Goal: Communication & Community: Answer question/provide support

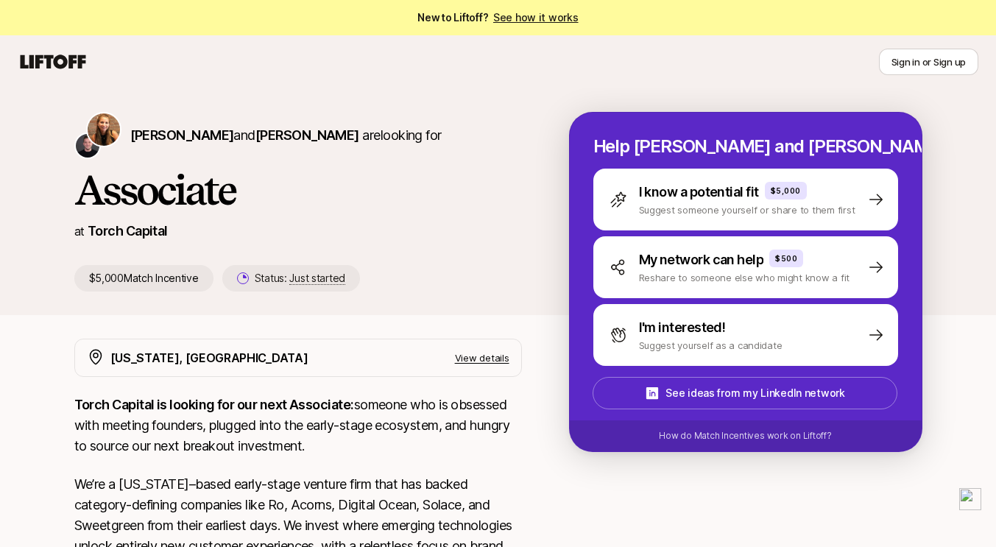
click at [486, 355] on p "View details" at bounding box center [482, 357] width 54 height 15
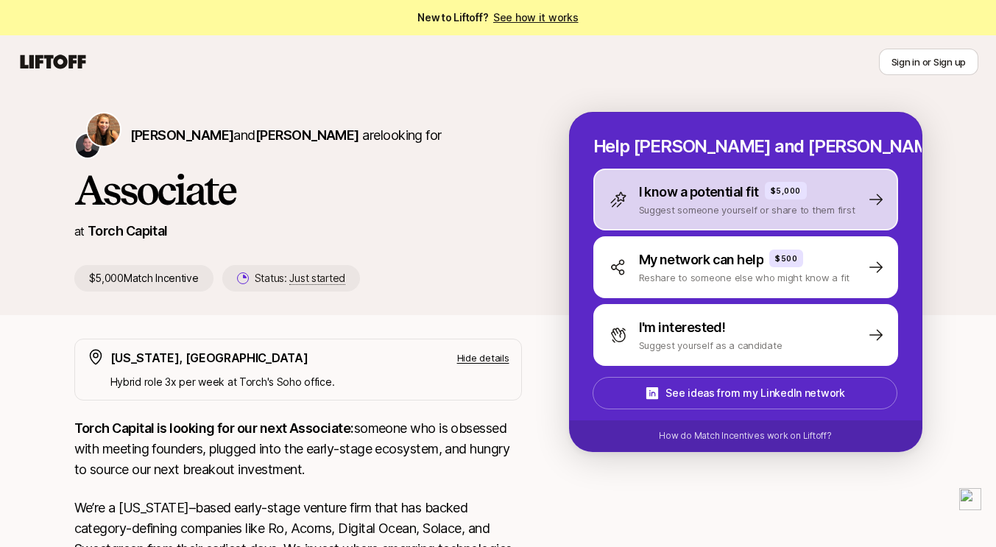
click at [689, 190] on p "I know a potential fit" at bounding box center [699, 192] width 120 height 21
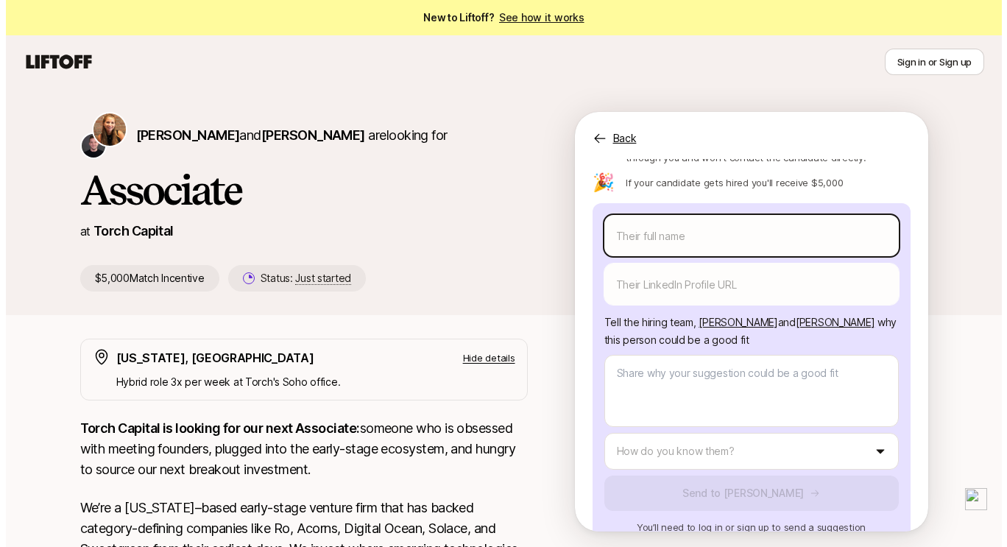
scroll to position [170, 0]
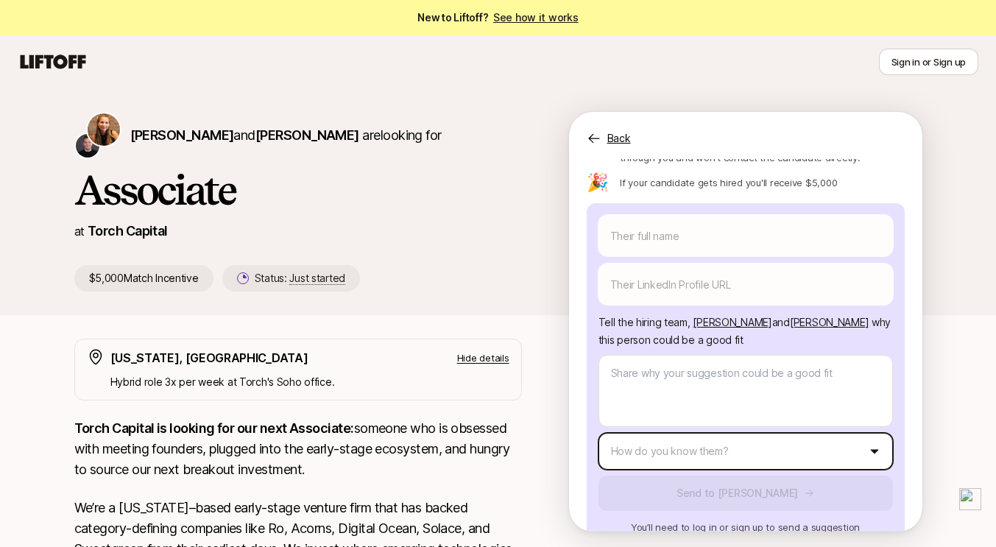
click at [648, 421] on html "New to Liftoff? See how it works Sign in or Sign up Sign in or Sign up [PERSON_…" at bounding box center [498, 273] width 996 height 547
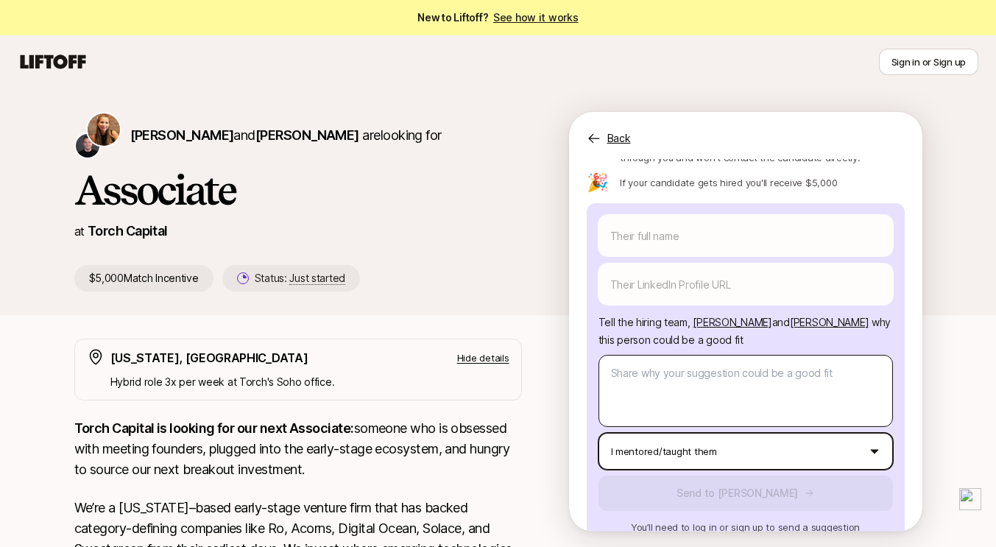
scroll to position [38, 0]
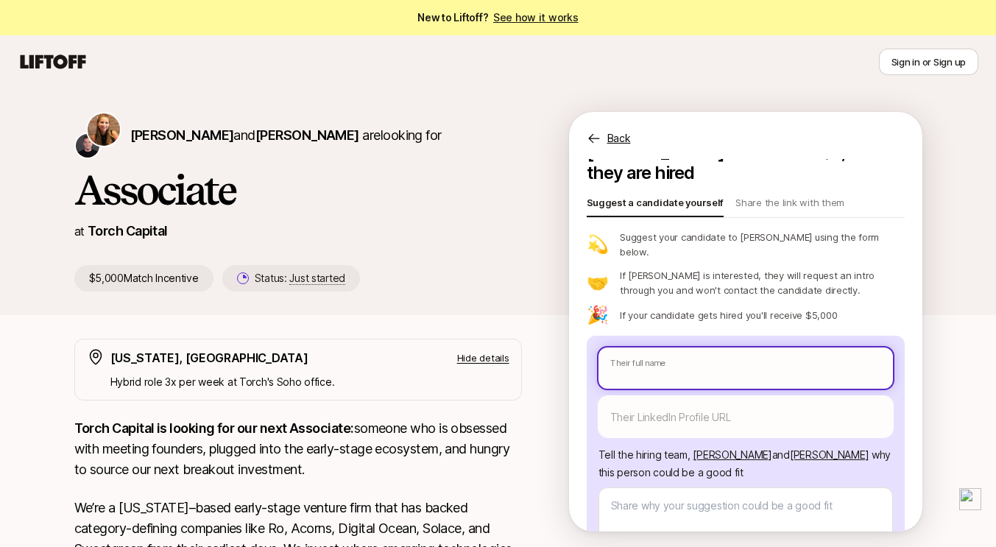
type textarea "x"
click at [659, 339] on body "New to Liftoff? See how it works Sign in or Sign up Sign in or Sign up [PERSON_…" at bounding box center [498, 273] width 996 height 547
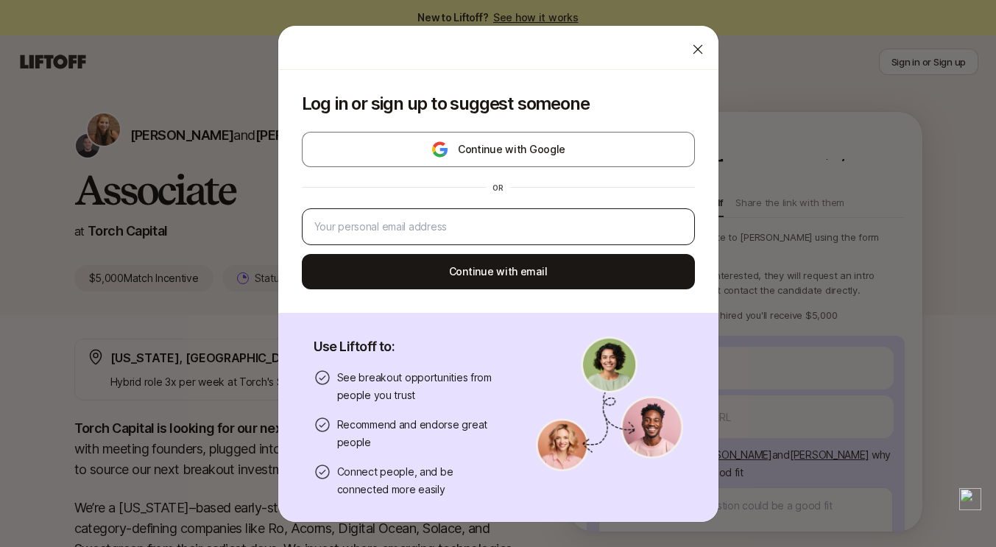
click at [557, 212] on div at bounding box center [498, 226] width 393 height 37
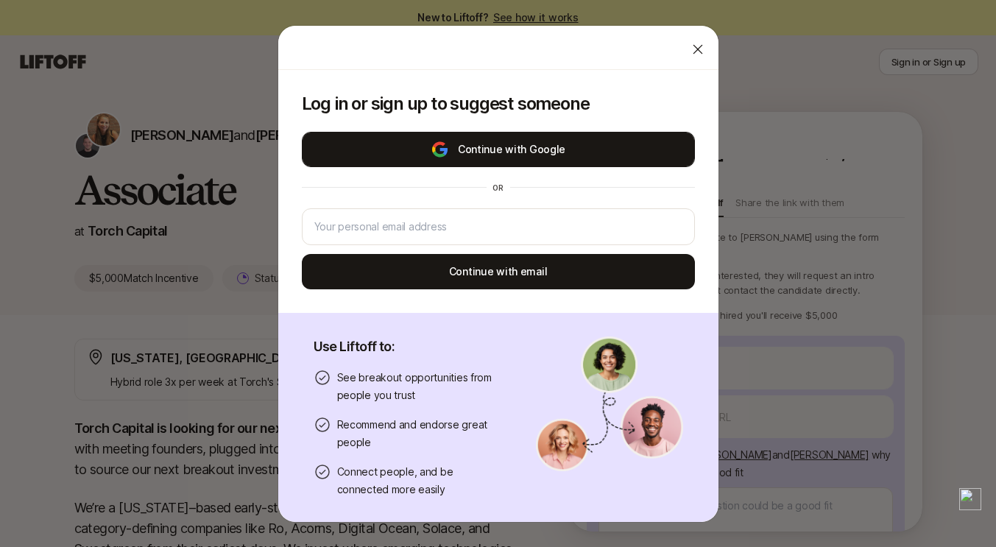
click at [528, 160] on button "Continue with Google" at bounding box center [498, 149] width 393 height 35
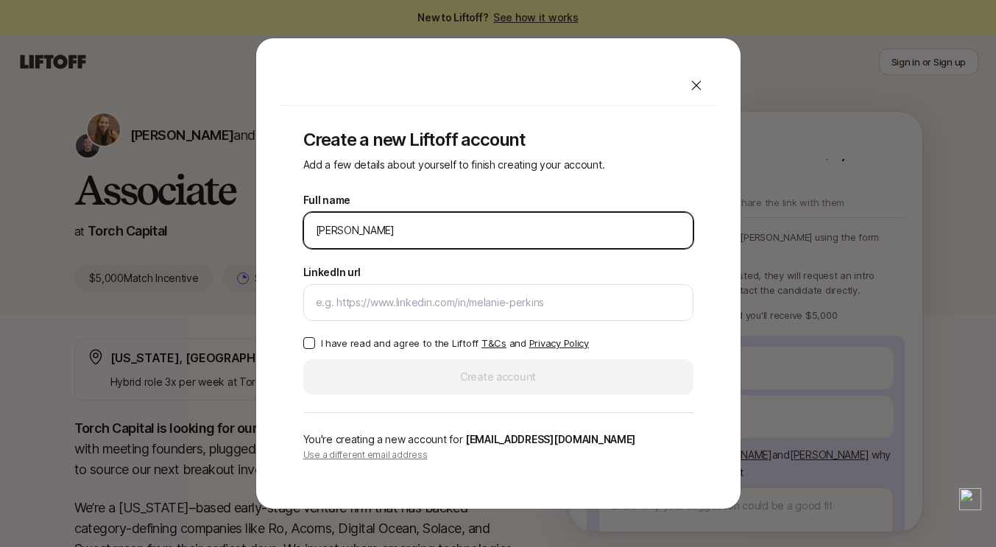
click at [535, 234] on input "[PERSON_NAME]" at bounding box center [498, 231] width 365 height 18
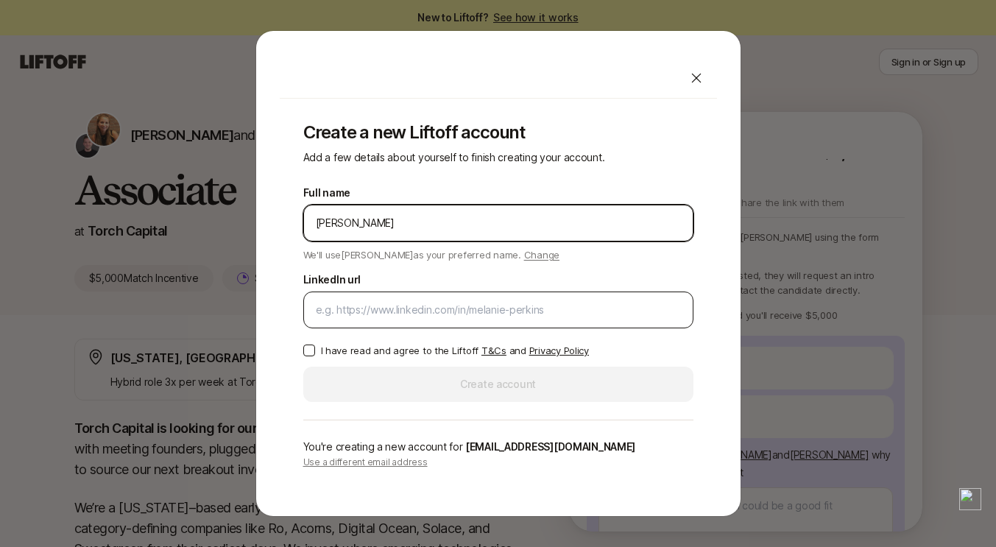
type input "[PERSON_NAME]"
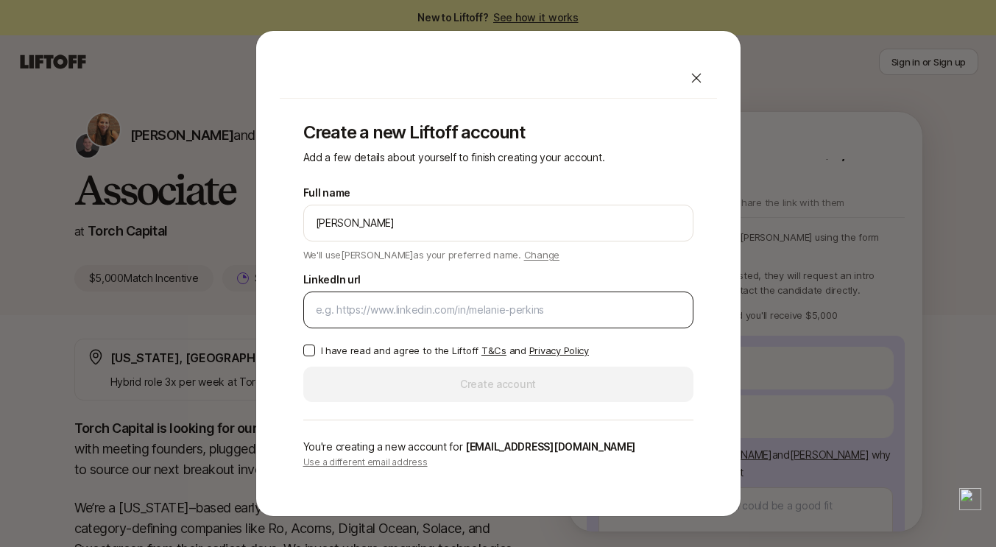
click at [493, 297] on div at bounding box center [498, 309] width 390 height 37
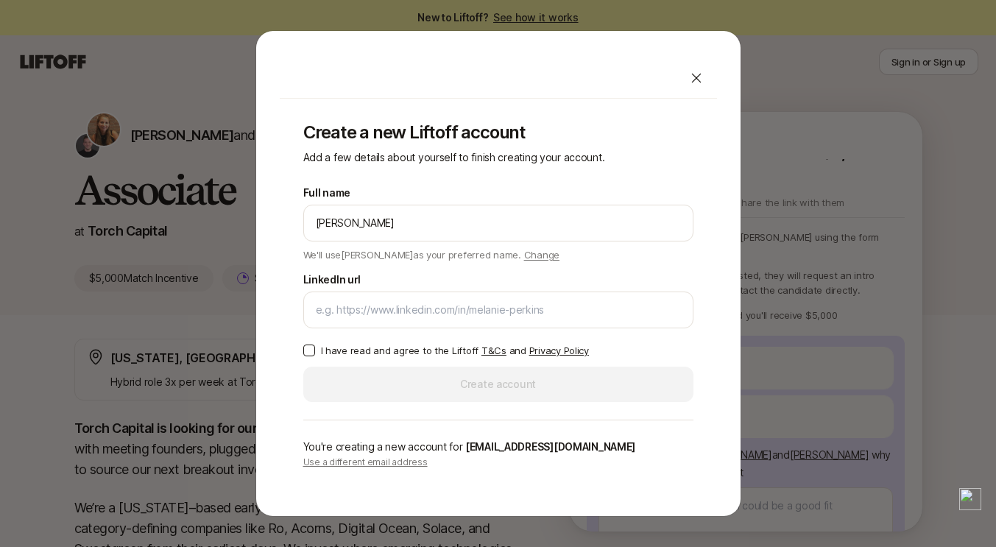
type textarea "x"
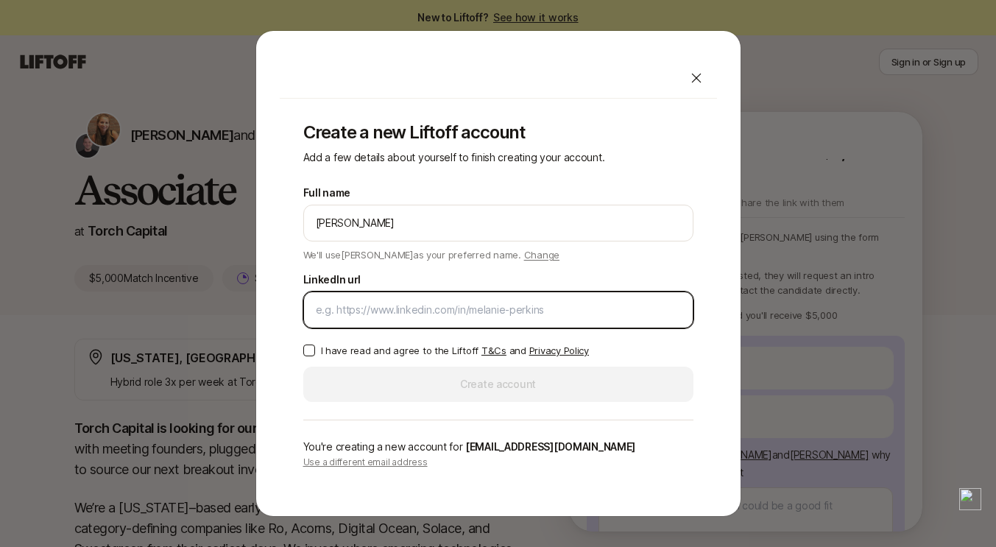
click at [492, 307] on input "LinkedIn url" at bounding box center [498, 310] width 365 height 18
paste input "[URL][DOMAIN_NAME]"
type input "[URL][DOMAIN_NAME]"
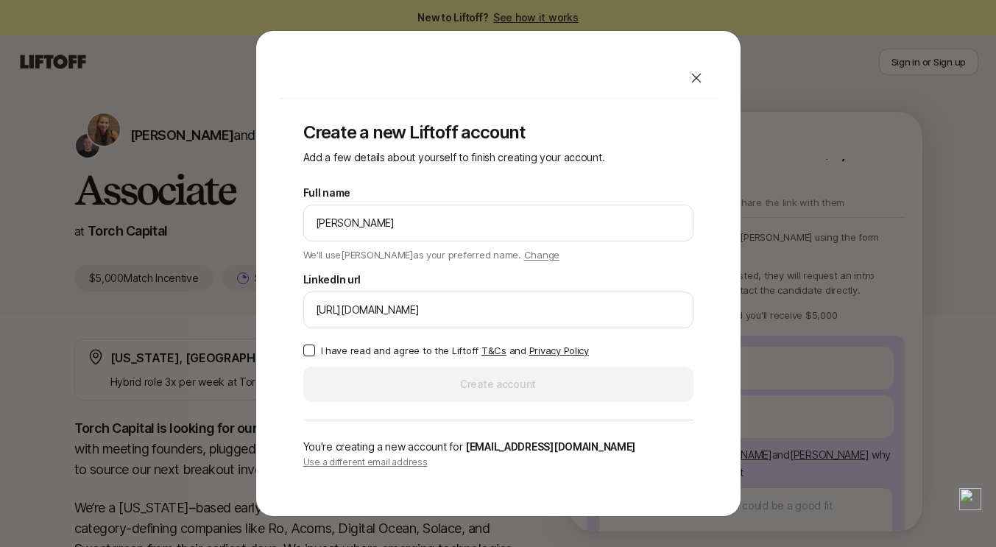
click at [404, 341] on div "Full name [PERSON_NAME] We'll use [PERSON_NAME] as your preferred name. Change …" at bounding box center [498, 293] width 390 height 218
click at [402, 347] on p "I have read and agree to the Liftoff T&Cs and Privacy Policy" at bounding box center [455, 350] width 268 height 15
click at [315, 347] on button "I have read and agree to the Liftoff T&Cs and Privacy Policy" at bounding box center [309, 350] width 12 height 12
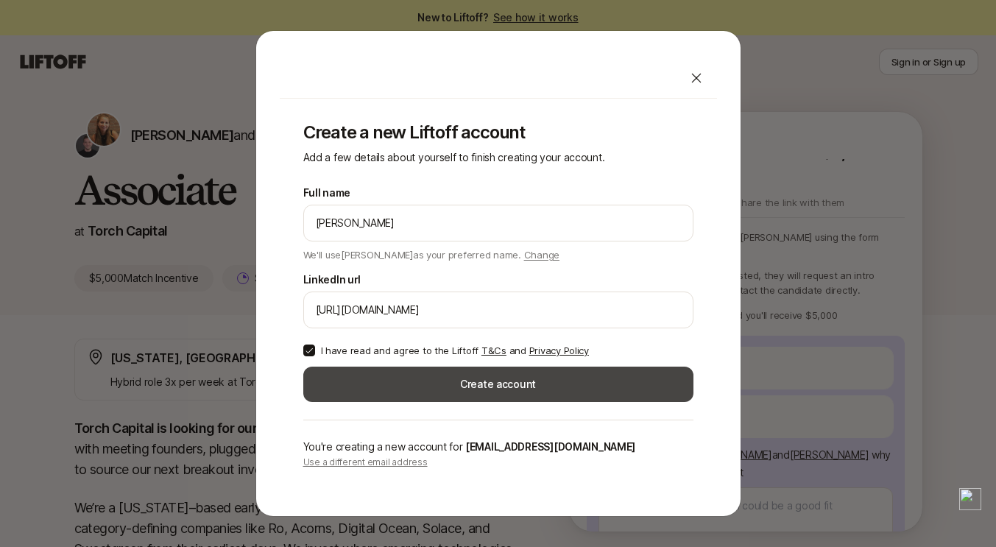
click at [401, 370] on button "Create account" at bounding box center [498, 384] width 390 height 35
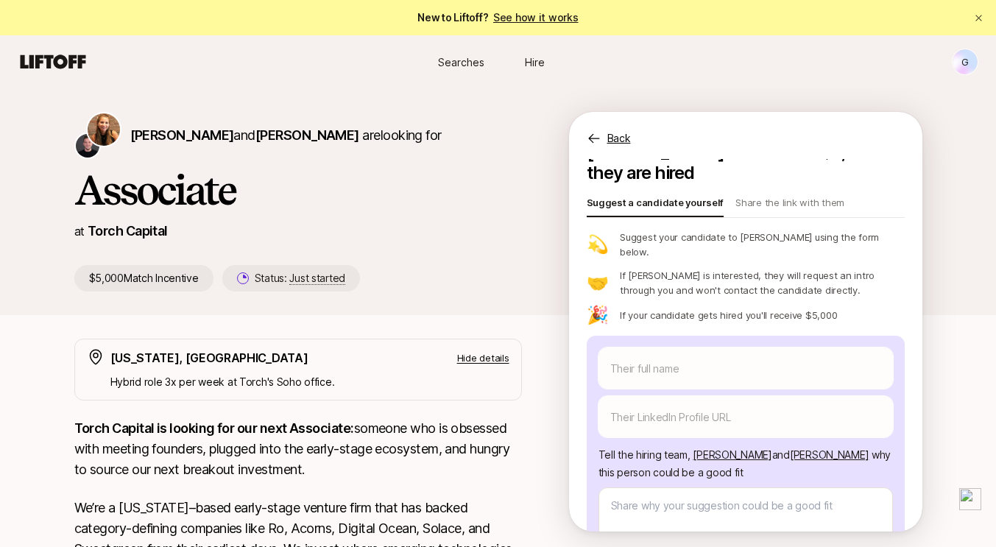
click at [741, 336] on div "Their full name We'll use as their preferred name. Change Their preferred name …" at bounding box center [746, 495] width 318 height 319
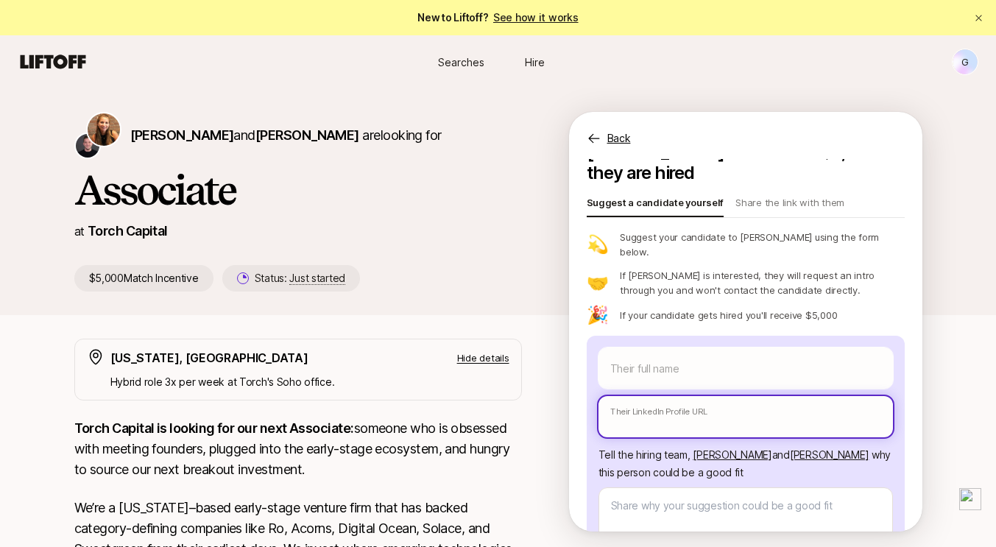
click at [655, 396] on input "text" at bounding box center [745, 416] width 294 height 41
paste input "[URL][DOMAIN_NAME]"
type textarea "x"
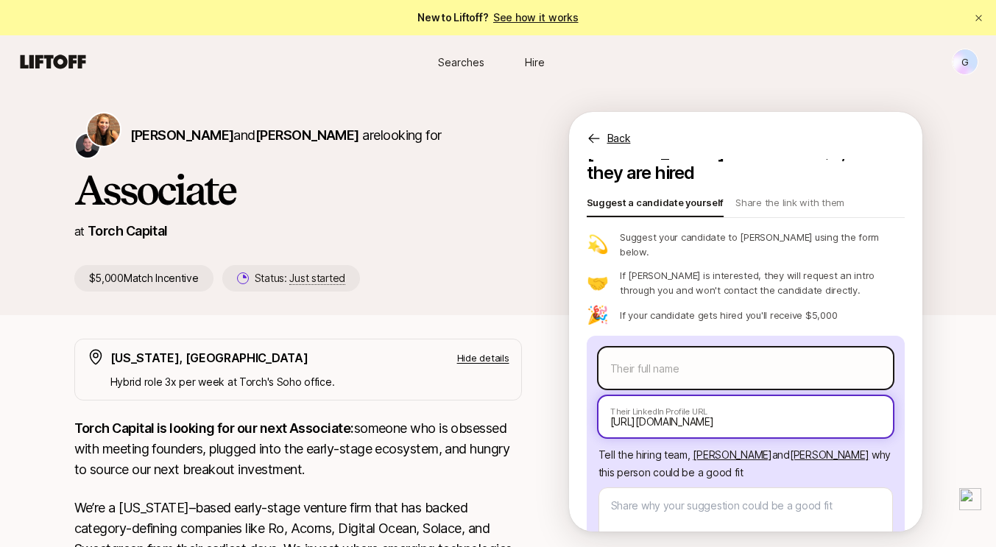
type input "[URL][DOMAIN_NAME]"
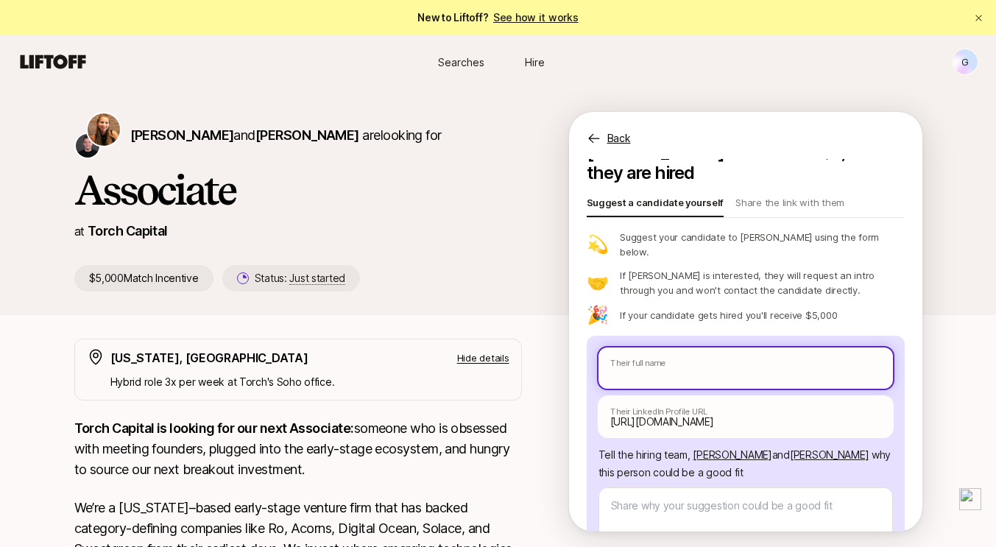
click at [647, 347] on input "text" at bounding box center [745, 367] width 294 height 41
type textarea "x"
type input "K"
type textarea "x"
type input "Ka"
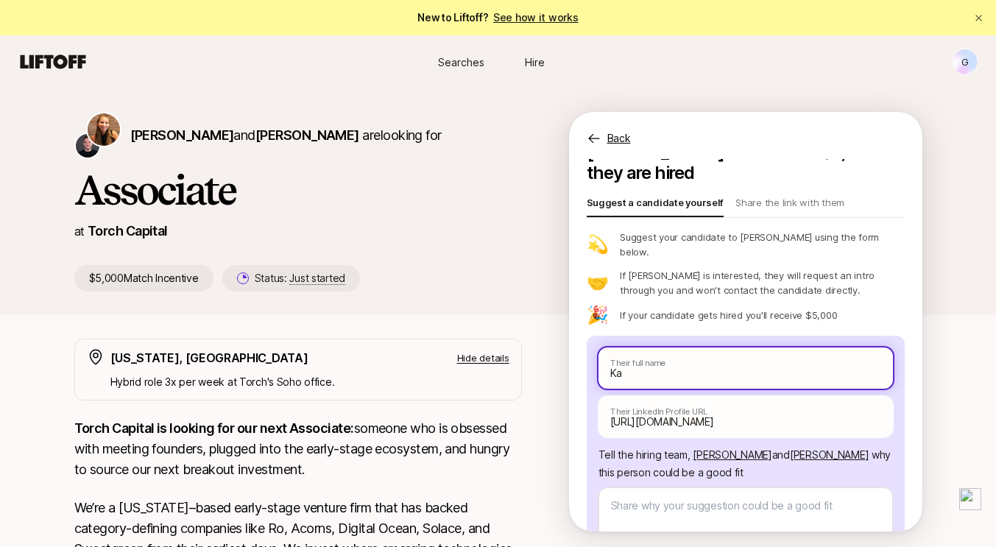
type textarea "x"
type input "[PERSON_NAME]"
type textarea "x"
type input "[PERSON_NAME]"
type textarea "x"
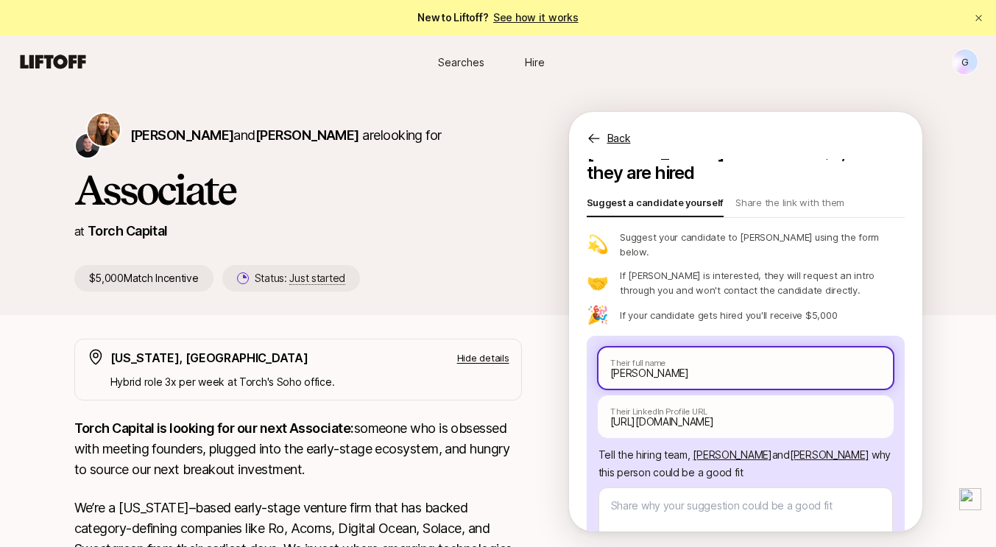
type input "[PERSON_NAME]"
type textarea "x"
type input "[PERSON_NAME]"
type textarea "x"
type input "[PERSON_NAME]"
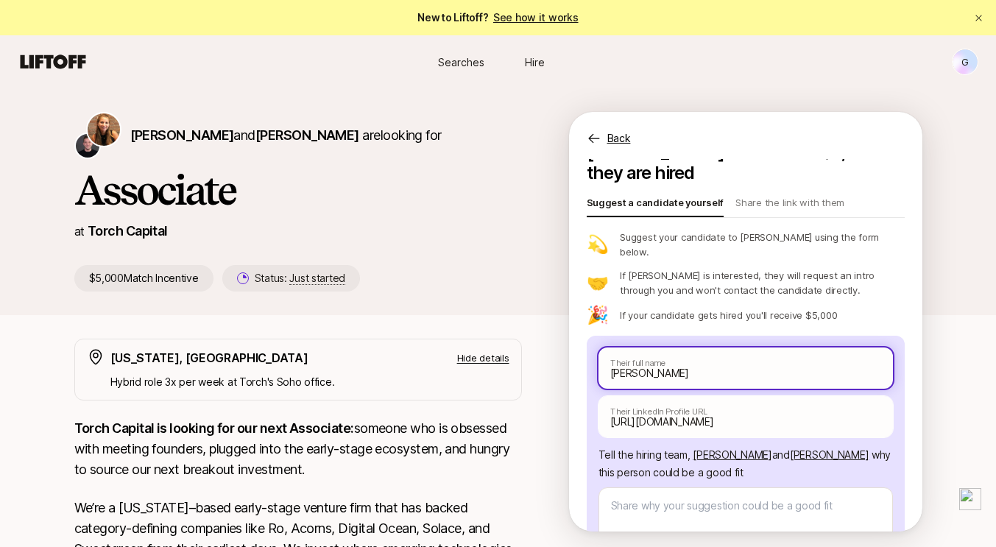
type textarea "x"
type input "[PERSON_NAME]"
type textarea "x"
type input "[PERSON_NAME]"
type textarea "x"
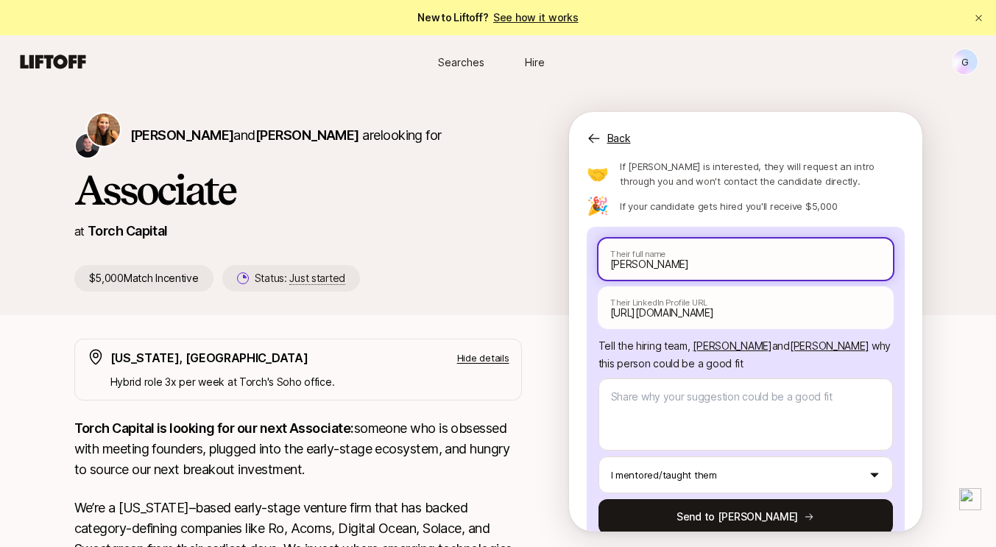
scroll to position [9, 0]
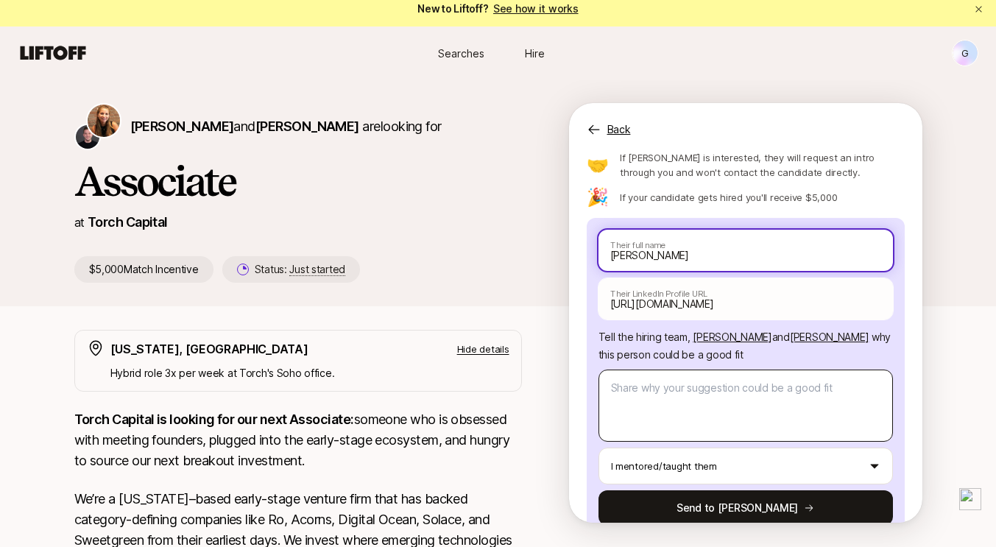
type input "[PERSON_NAME]"
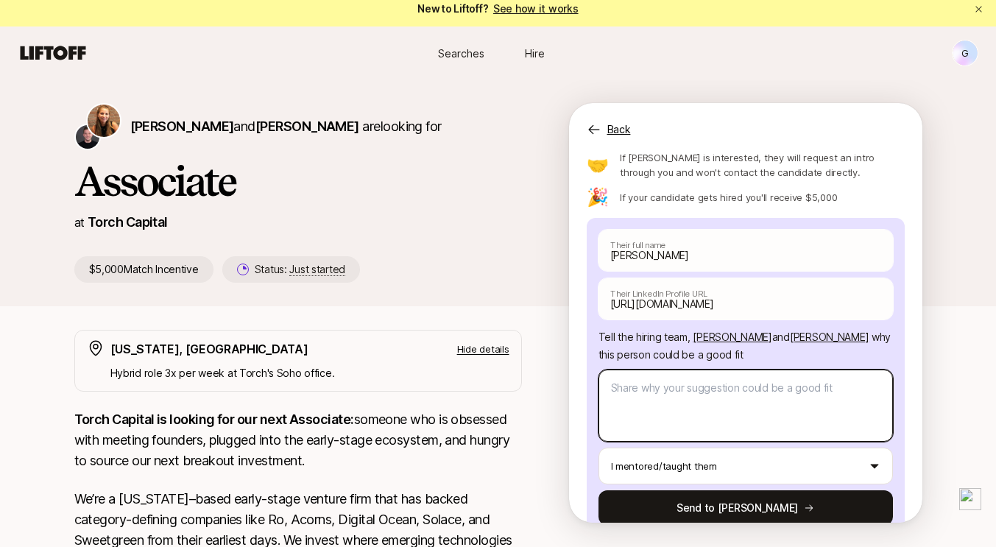
click at [674, 370] on textarea at bounding box center [745, 406] width 294 height 72
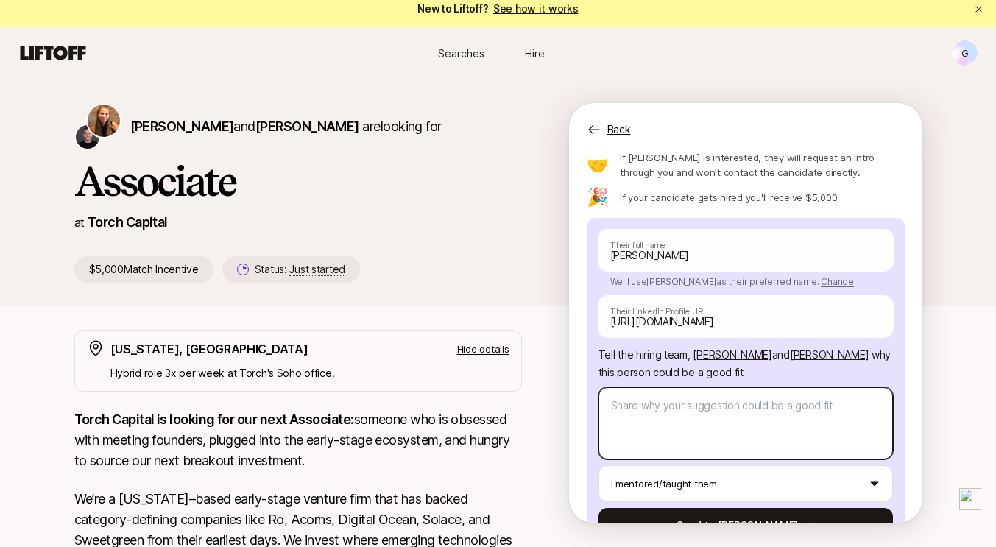
type textarea "x"
type textarea "K"
type textarea "x"
type textarea "Ka"
type textarea "x"
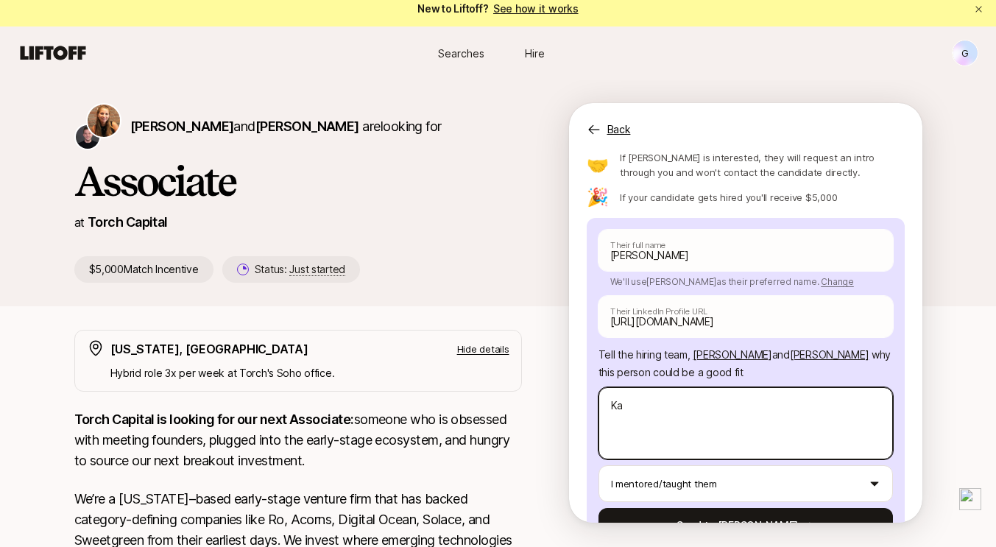
type textarea "Kat"
type textarea "x"
type textarea "[PERSON_NAME]"
type textarea "x"
type textarea "[PERSON_NAME]"
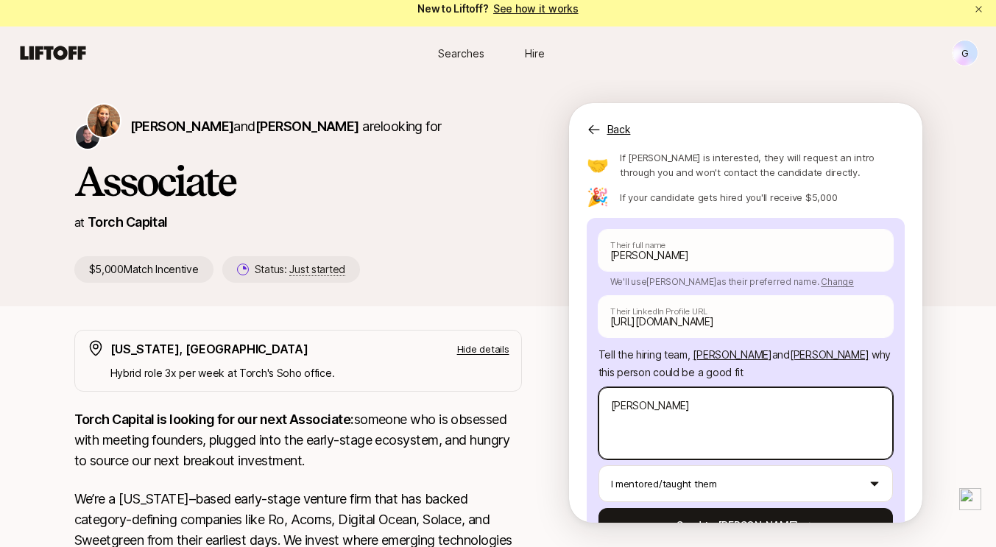
type textarea "x"
type textarea "[PERSON_NAME]"
type textarea "x"
type textarea "[PERSON_NAME]"
type textarea "x"
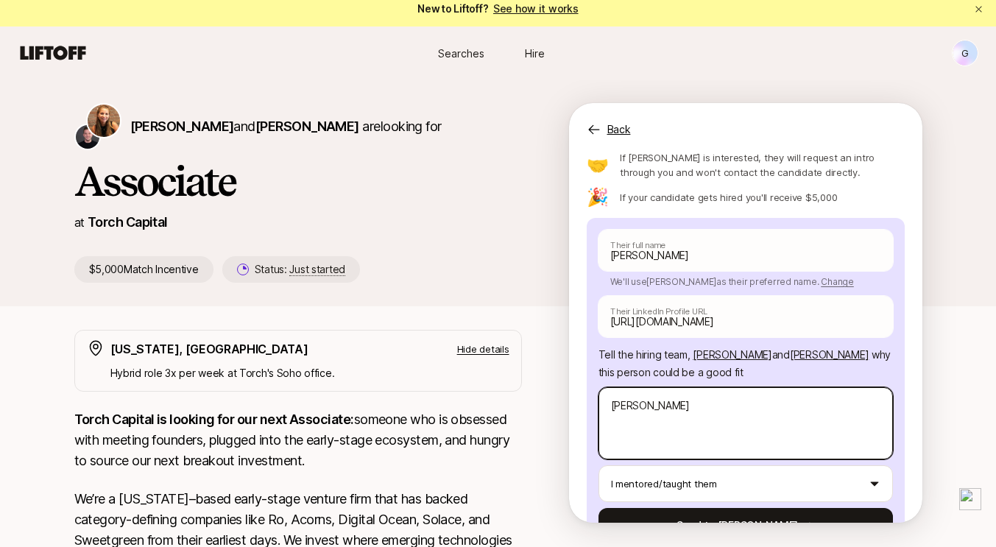
type textarea "[PERSON_NAME]"
type textarea "x"
type textarea "[PERSON_NAME] has"
type textarea "x"
type textarea "[PERSON_NAME] has a"
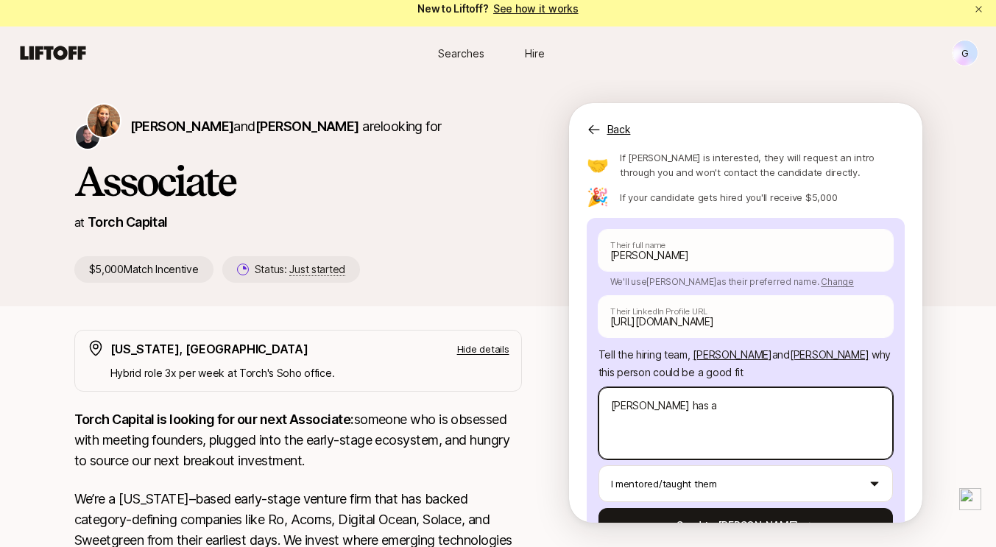
type textarea "x"
type textarea "[PERSON_NAME] has a"
type textarea "x"
type textarea "[PERSON_NAME] has a"
type textarea "x"
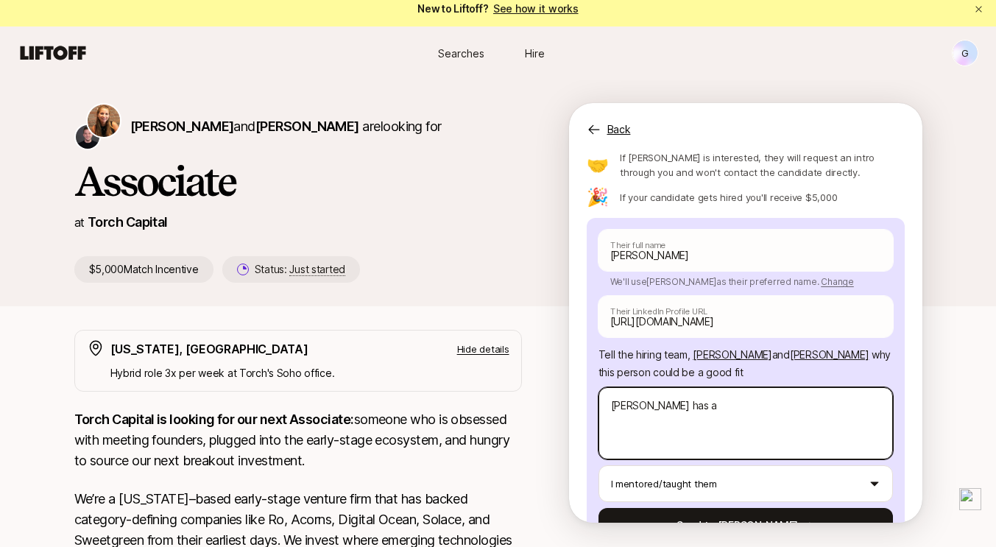
type textarea "[PERSON_NAME] has"
type textarea "x"
type textarea "[PERSON_NAME] has"
type textarea "x"
type textarea "[PERSON_NAME]"
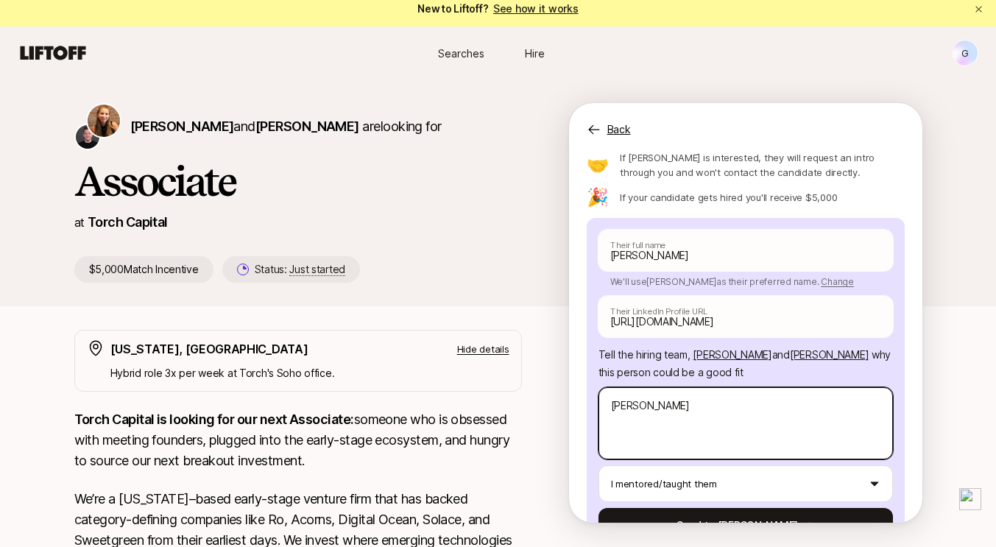
type textarea "x"
type textarea "[PERSON_NAME]"
type textarea "x"
type textarea "[PERSON_NAME]"
type textarea "x"
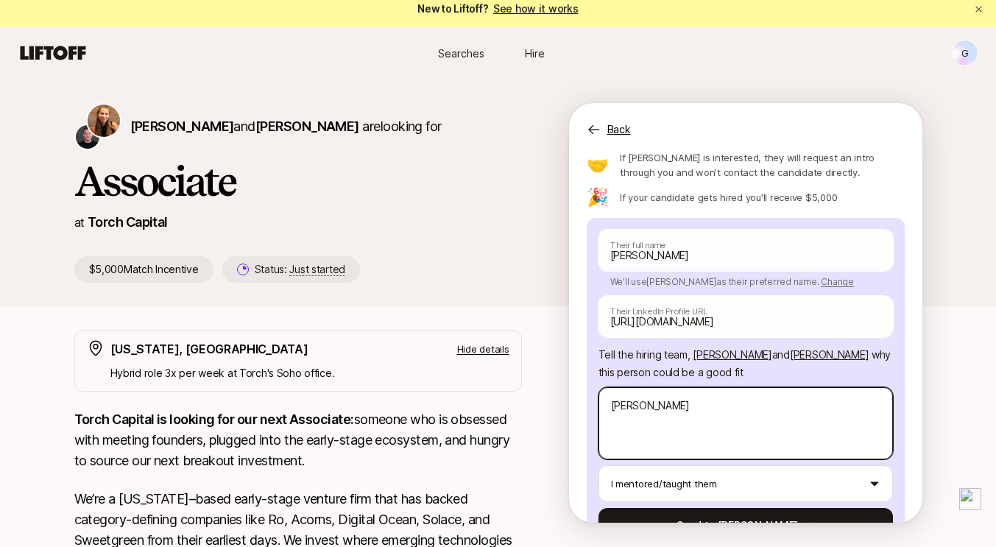
type textarea "[PERSON_NAME]"
type textarea "x"
type textarea "[PERSON_NAME]"
type textarea "x"
type textarea "Kat"
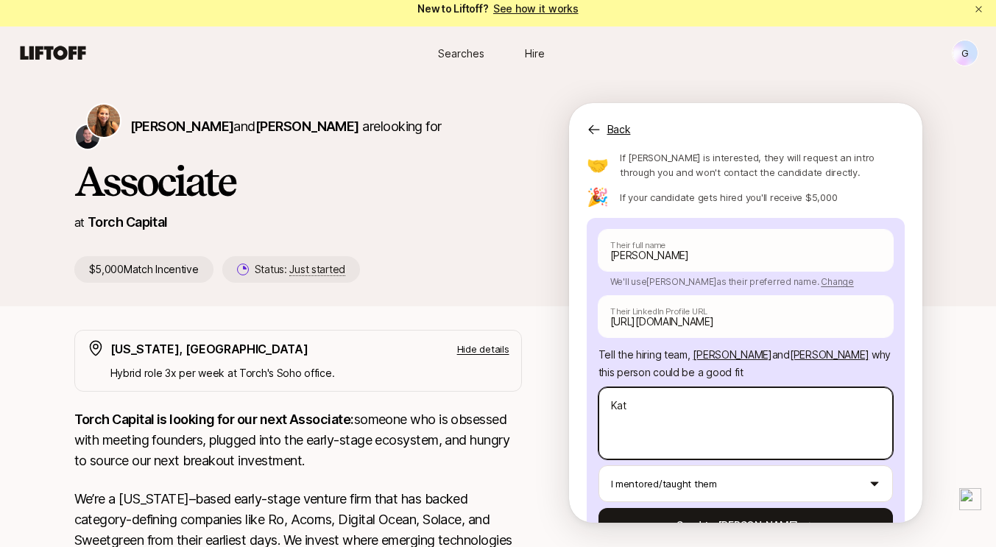
type textarea "x"
type textarea "Ka"
type textarea "x"
type textarea "K"
type textarea "x"
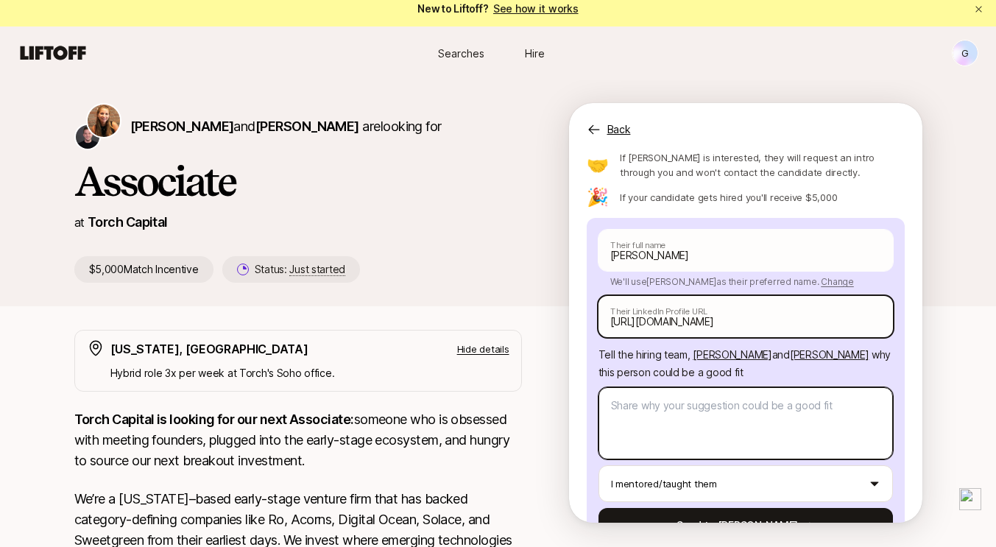
paste textarea "[PERSON_NAME] would bring strong analytical rigor and market insight, enabling …"
type textarea "x"
type textarea "[PERSON_NAME] would bring strong analytical rigor and market insight, enabling …"
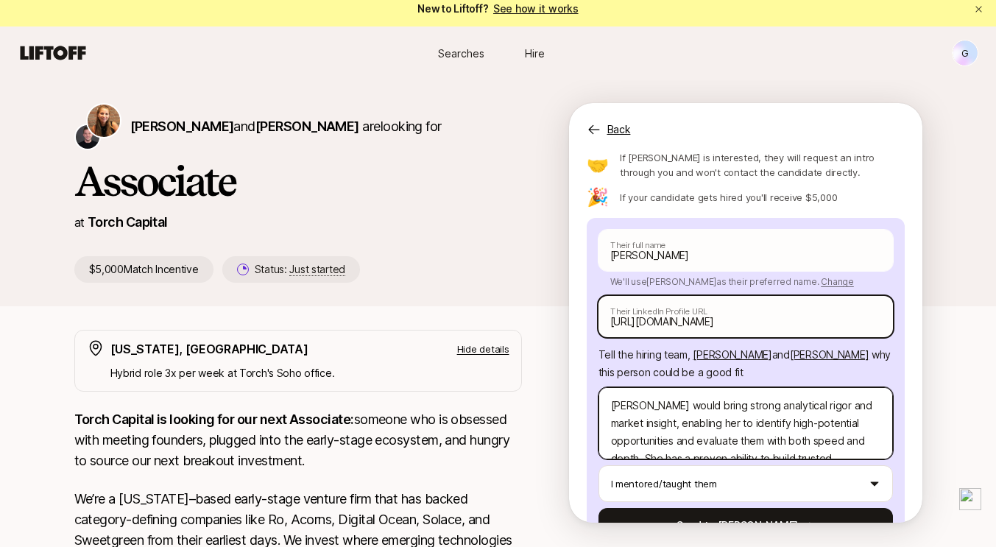
scroll to position [339, 0]
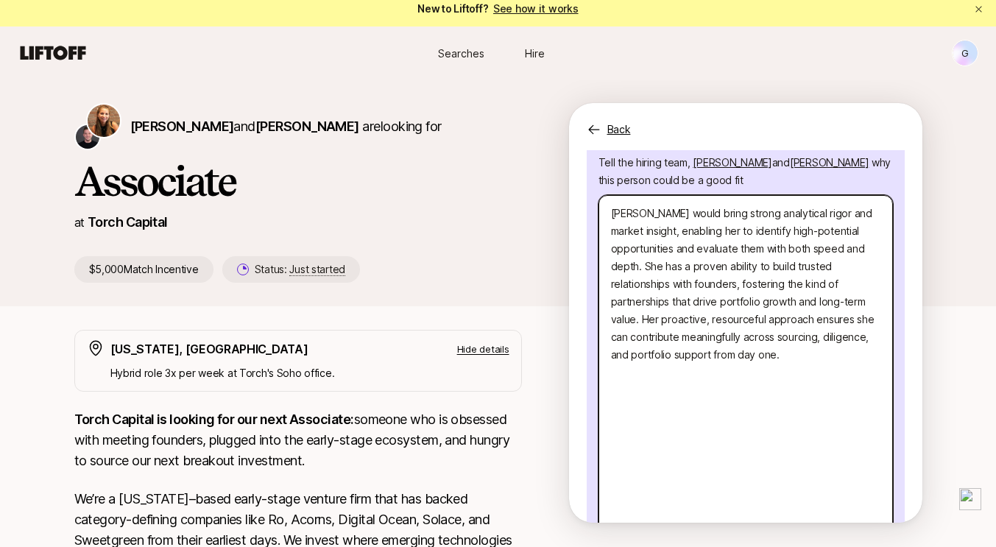
click at [659, 333] on textarea "[PERSON_NAME] would bring strong analytical rigor and market insight, enabling …" at bounding box center [745, 381] width 294 height 372
type textarea "x"
type textarea "[PERSON_NAME] would bring strong analytical rigor and market insight, enabling …"
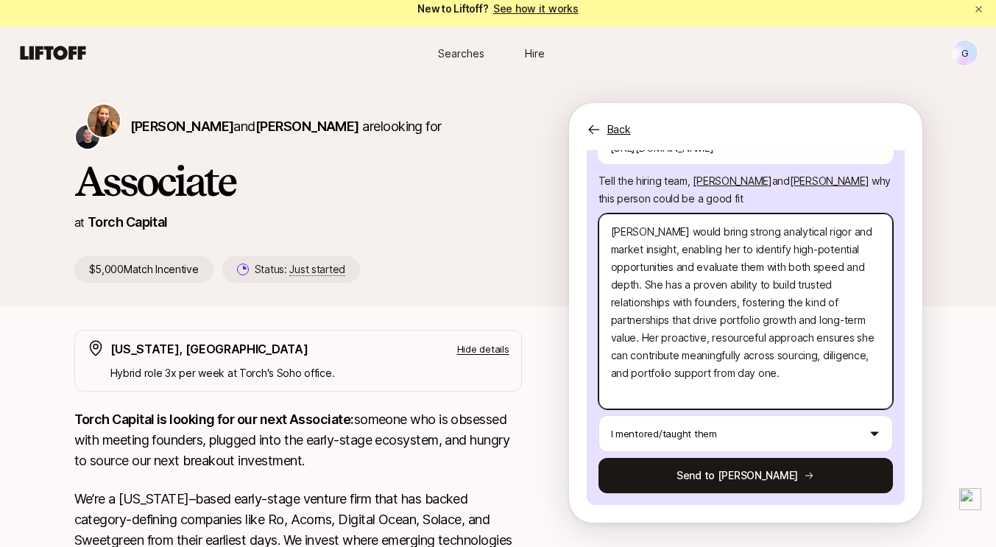
scroll to position [0, 0]
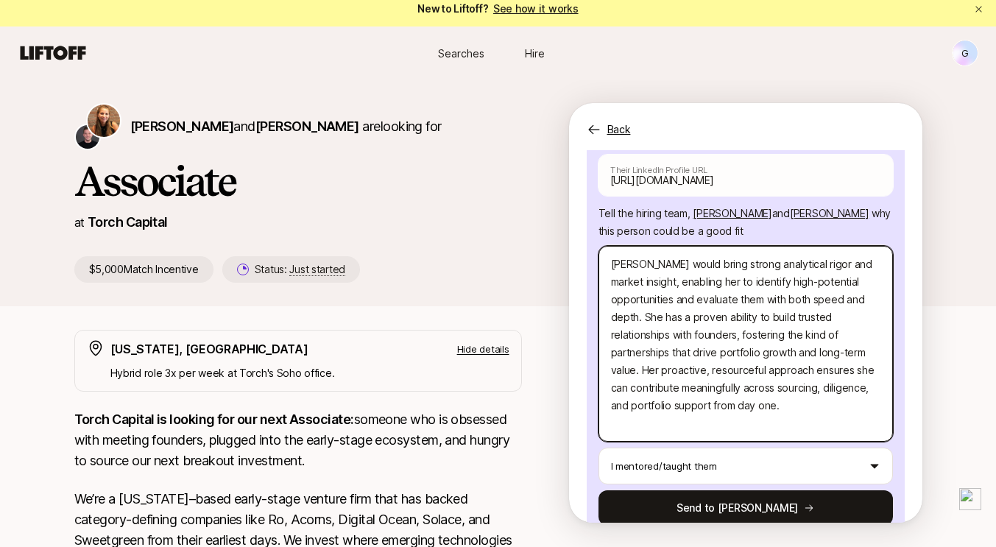
type textarea "x"
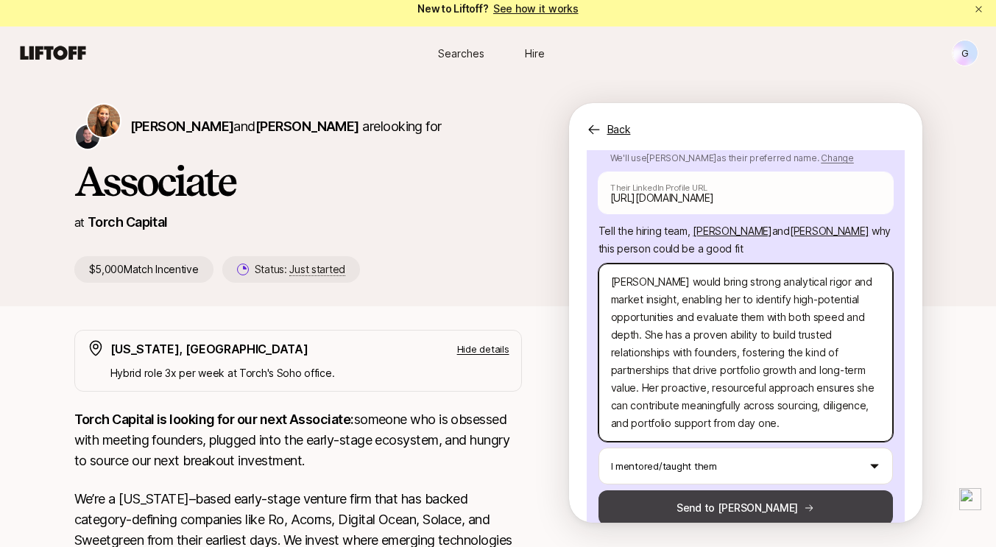
type textarea "[PERSON_NAME] would bring strong analytical rigor and market insight, enabling …"
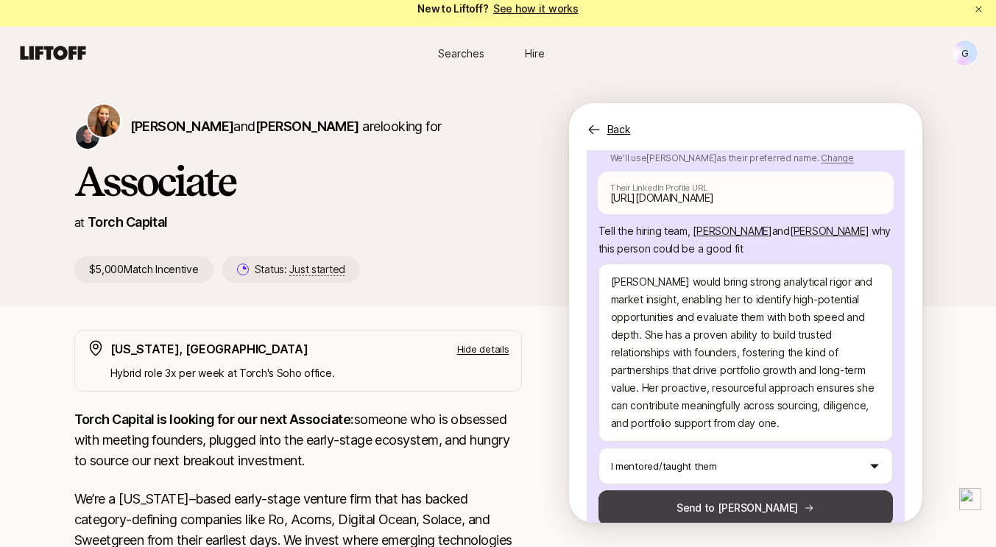
click at [706, 490] on button "Send to [PERSON_NAME]" at bounding box center [745, 507] width 294 height 35
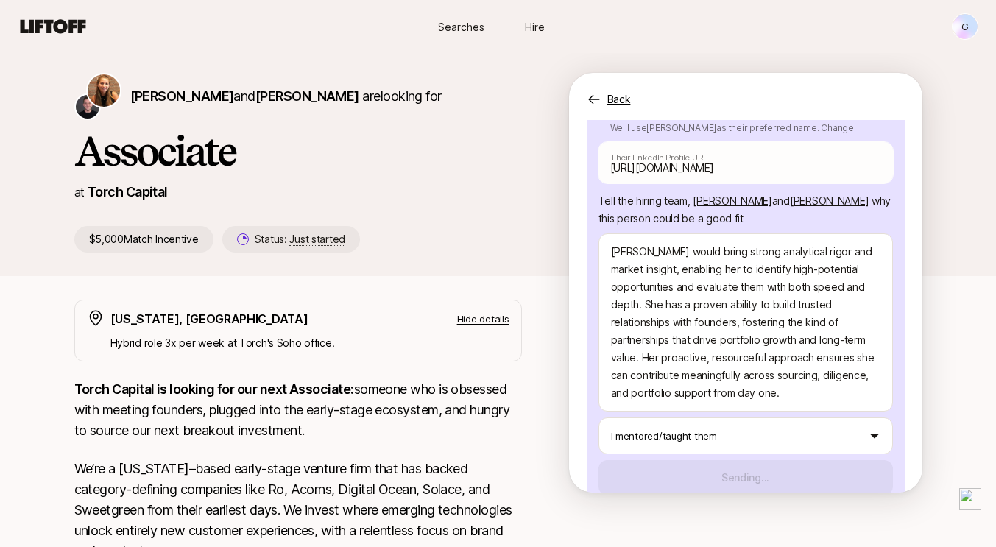
scroll to position [38, 0]
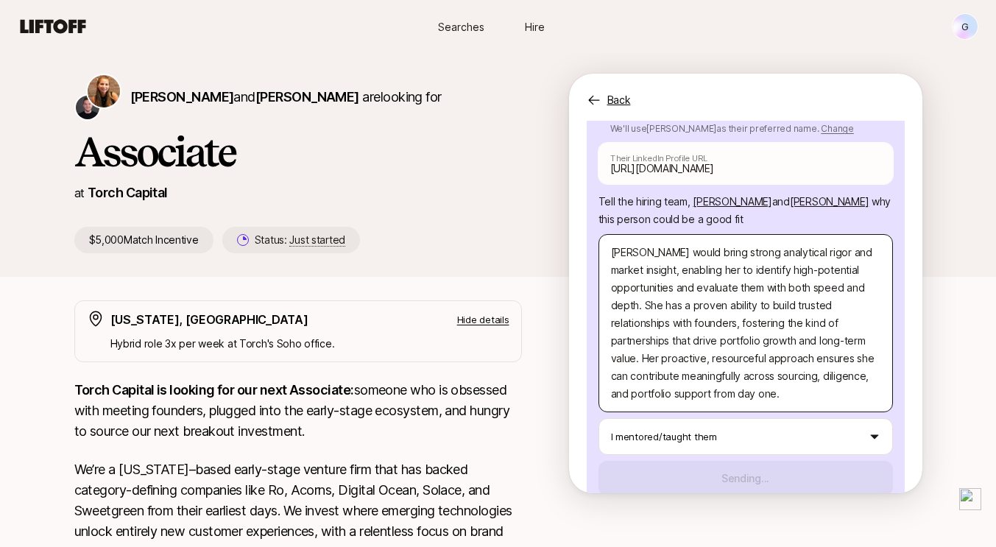
type textarea "x"
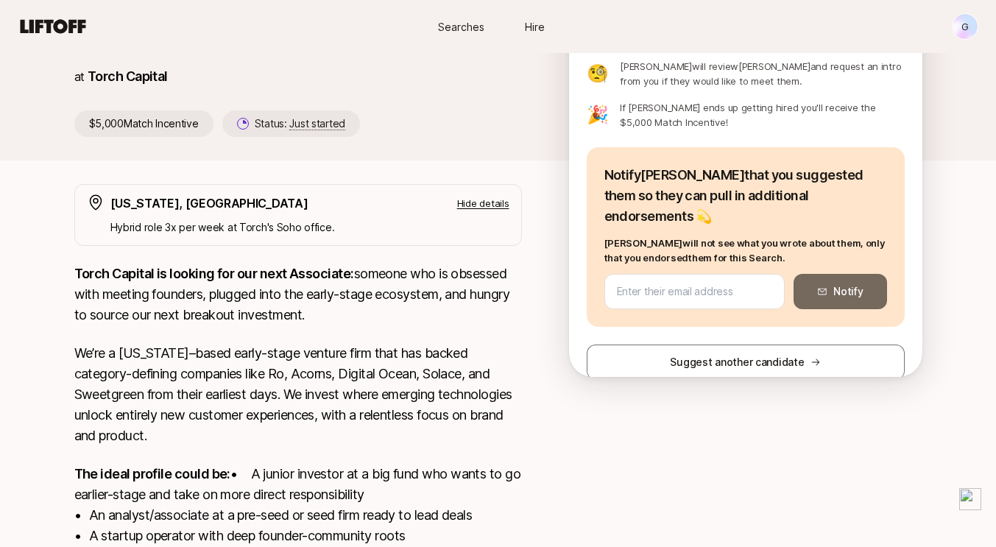
scroll to position [157, 0]
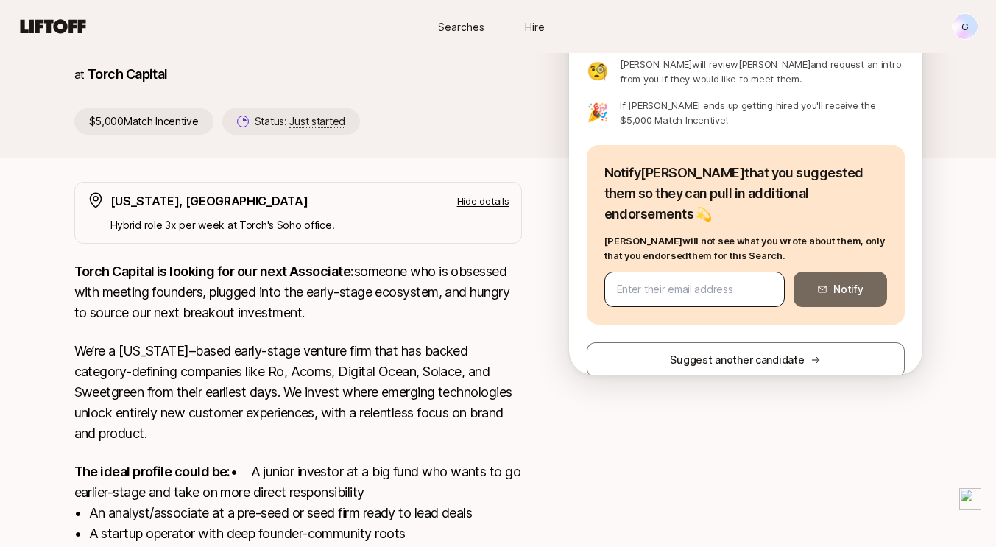
click at [680, 280] on input "email" at bounding box center [695, 289] width 156 height 18
paste input "[EMAIL_ADDRESS][DOMAIN_NAME]"
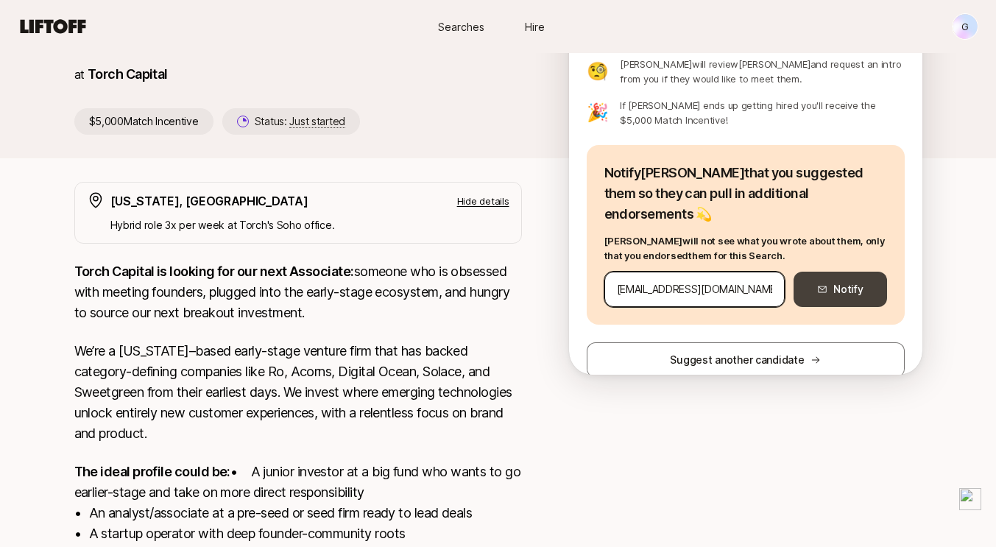
type input "[EMAIL_ADDRESS][DOMAIN_NAME]"
click at [804, 273] on button "Notify" at bounding box center [839, 289] width 93 height 35
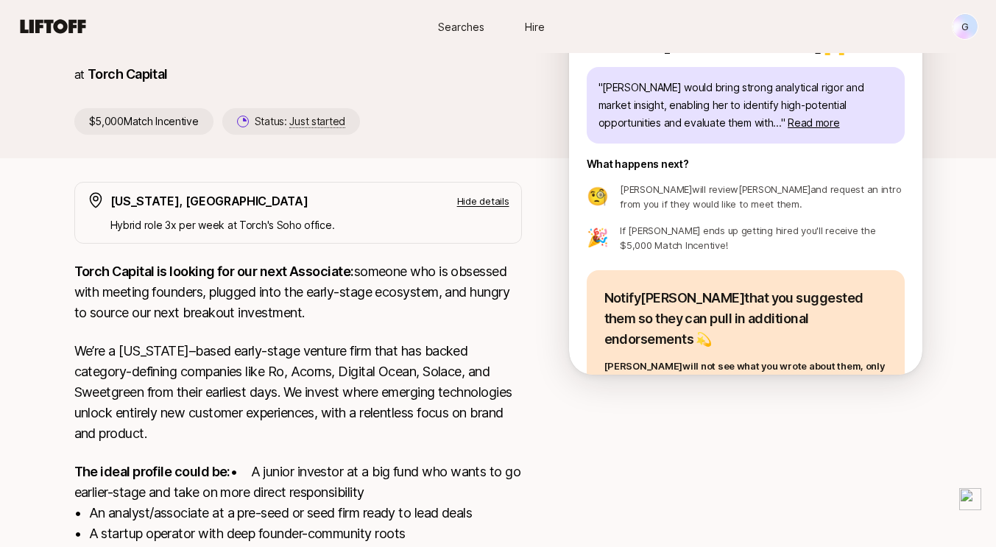
scroll to position [119, 0]
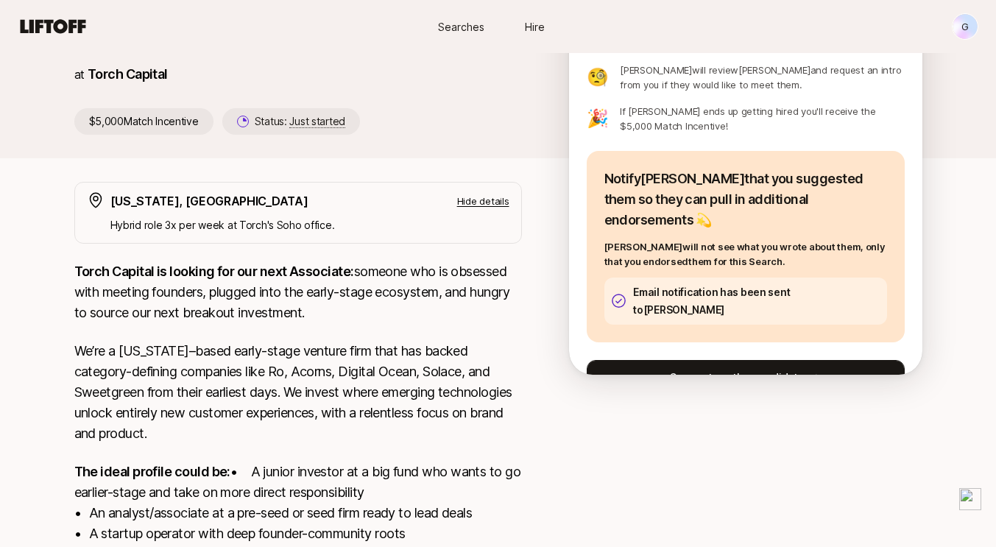
click at [720, 360] on button "Suggest another candidate" at bounding box center [746, 377] width 318 height 35
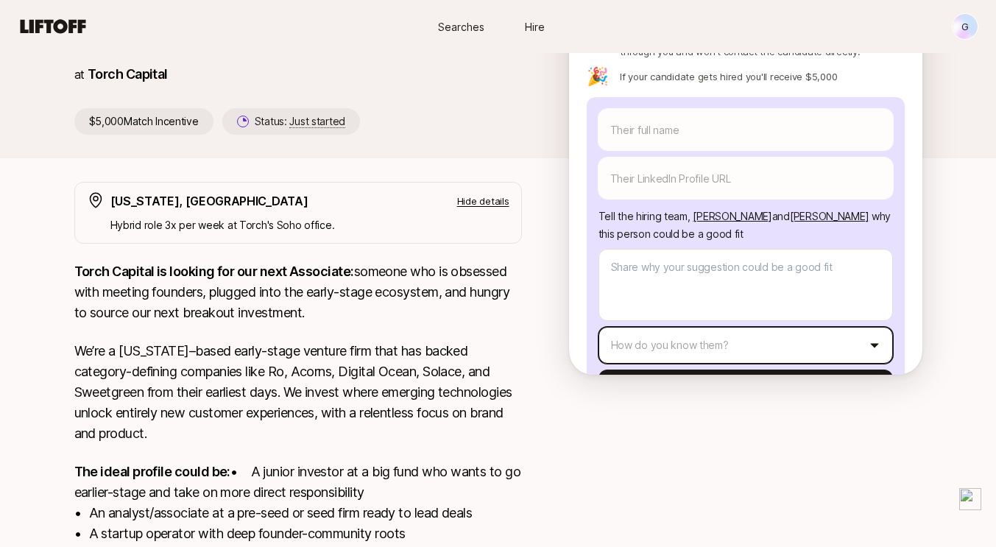
scroll to position [0, 0]
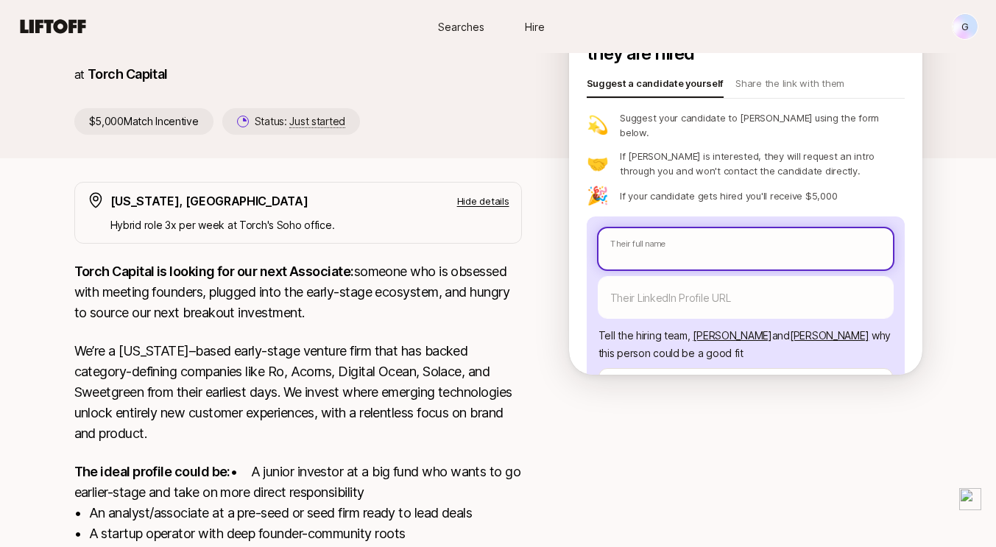
click at [701, 228] on input "text" at bounding box center [745, 248] width 294 height 41
type textarea "x"
type input "L"
type textarea "x"
type input "Li"
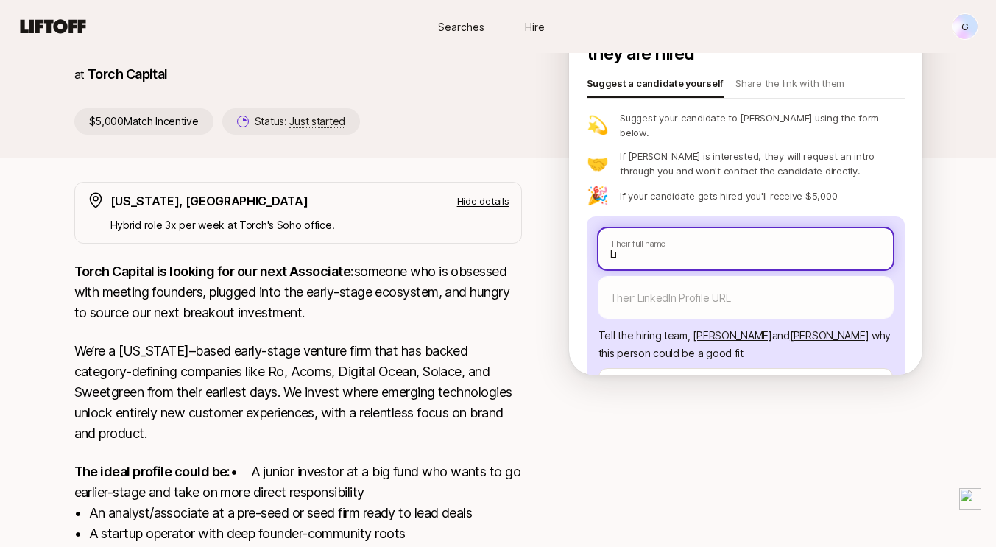
type textarea "x"
type input "[PERSON_NAME]"
type textarea "x"
type input "Lizz"
type textarea "x"
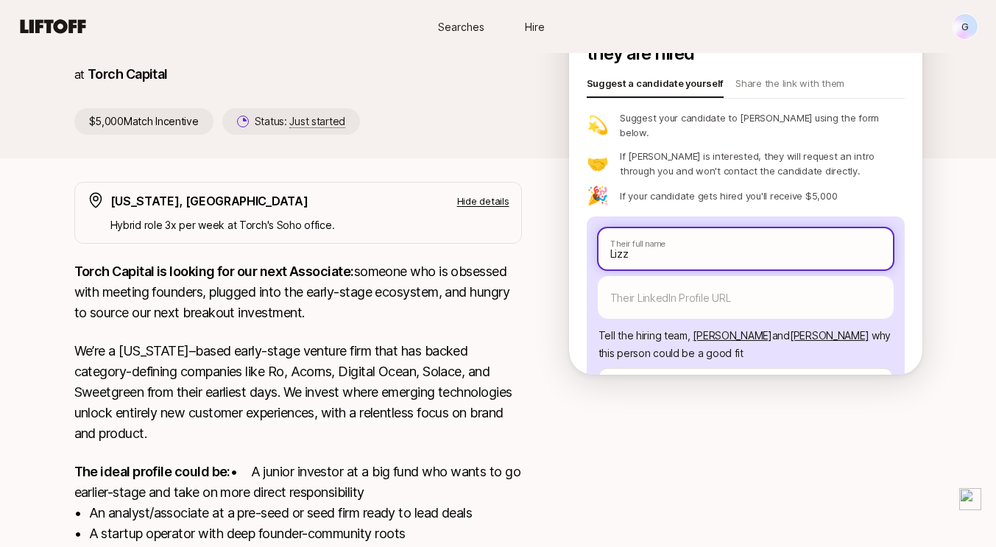
type input "[PERSON_NAME]"
type textarea "x"
type input "[PERSON_NAME]"
type textarea "x"
type input "[PERSON_NAME]"
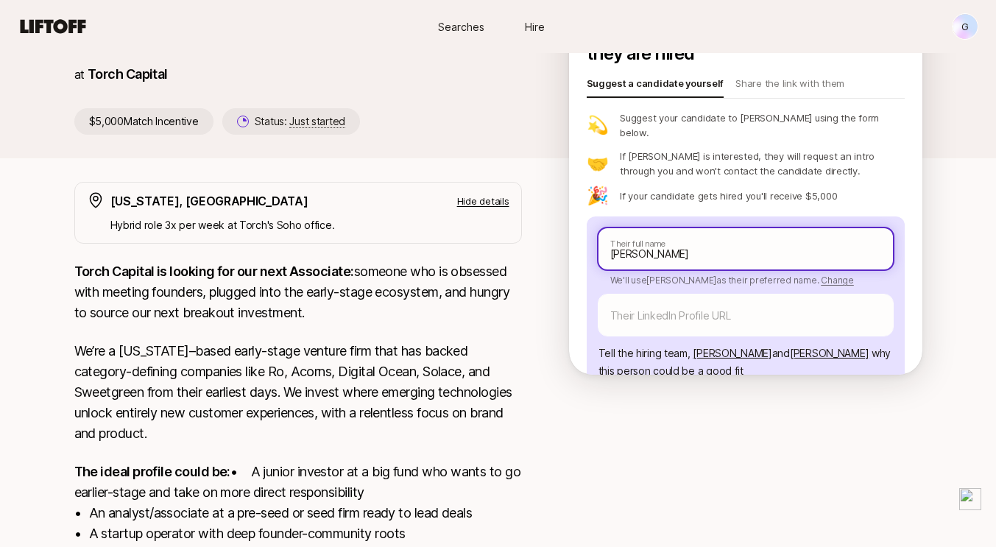
paste input "[PERSON_NAME]"
type textarea "x"
type input "[PERSON_NAME]"
click at [647, 228] on input "[PERSON_NAME]" at bounding box center [745, 248] width 294 height 41
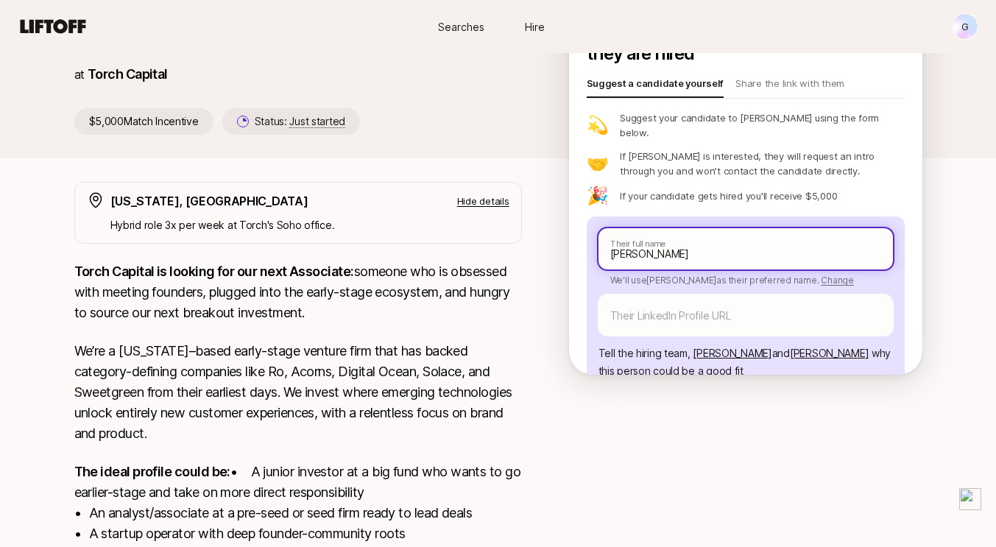
type textarea "x"
type input "[PERSON_NAME]"
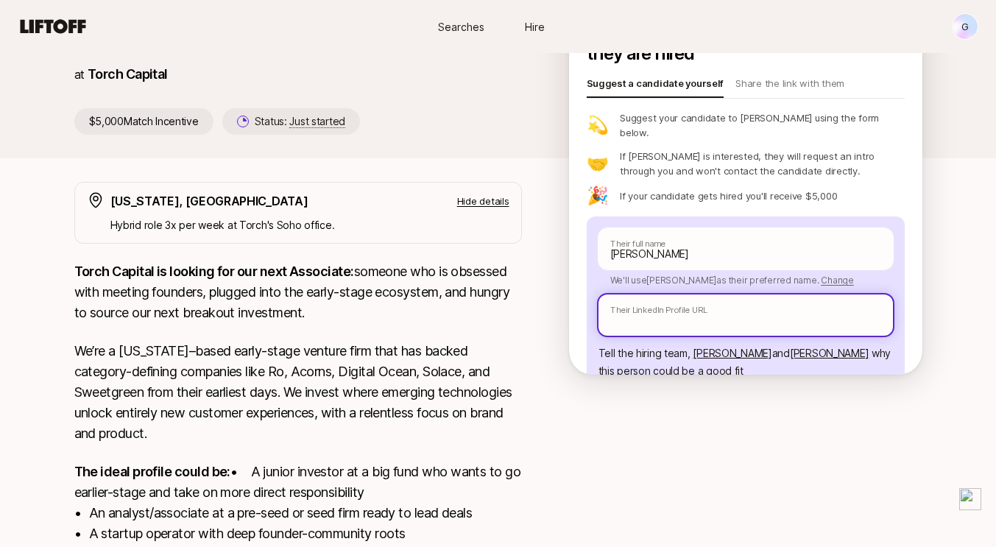
click at [722, 294] on input "text" at bounding box center [745, 314] width 294 height 41
paste input "[URL][DOMAIN_NAME]"
type textarea "x"
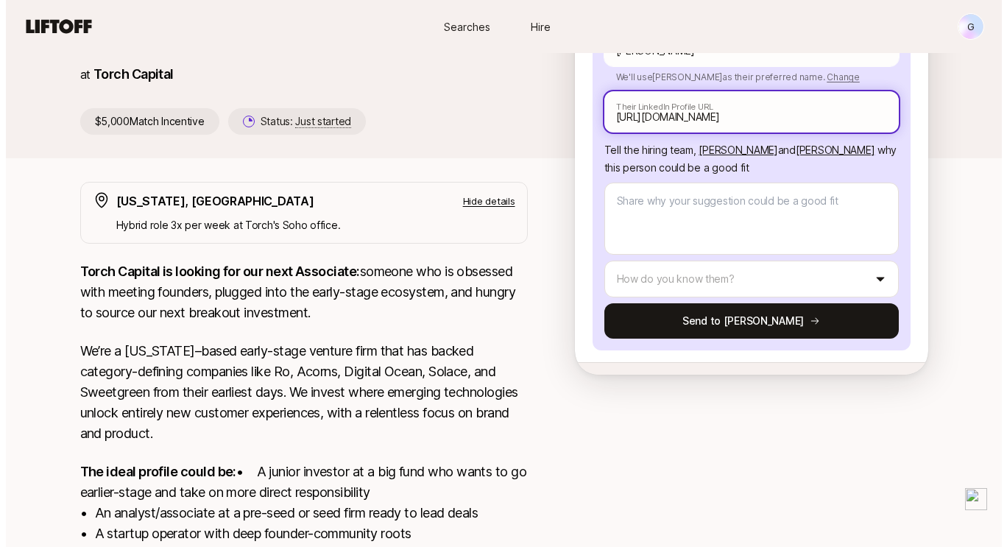
scroll to position [200, 0]
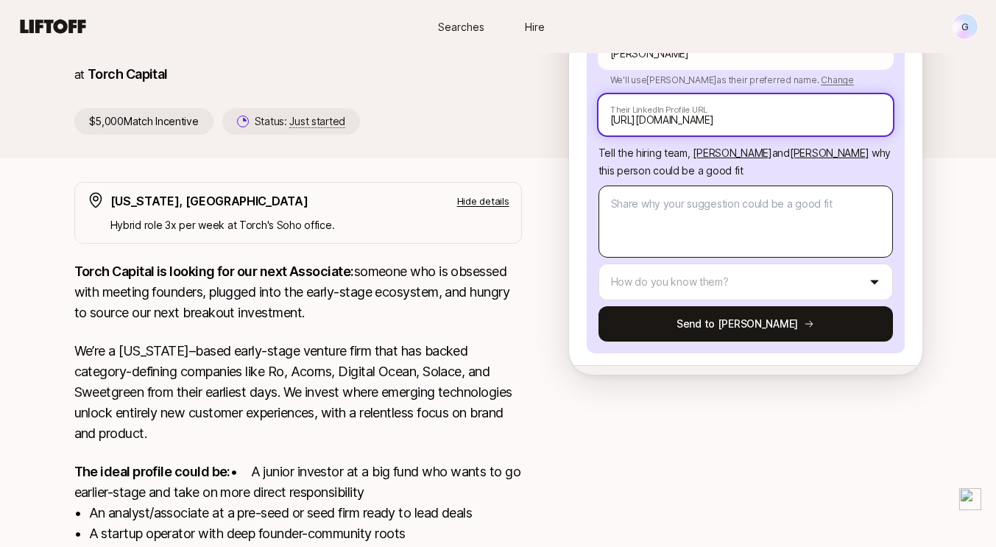
type input "[URL][DOMAIN_NAME]"
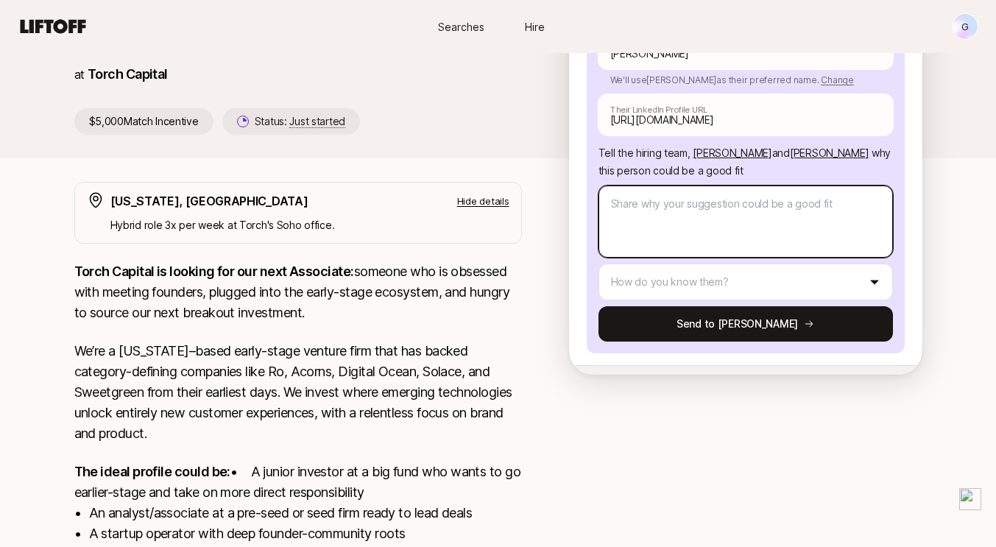
click at [687, 190] on textarea at bounding box center [745, 221] width 294 height 72
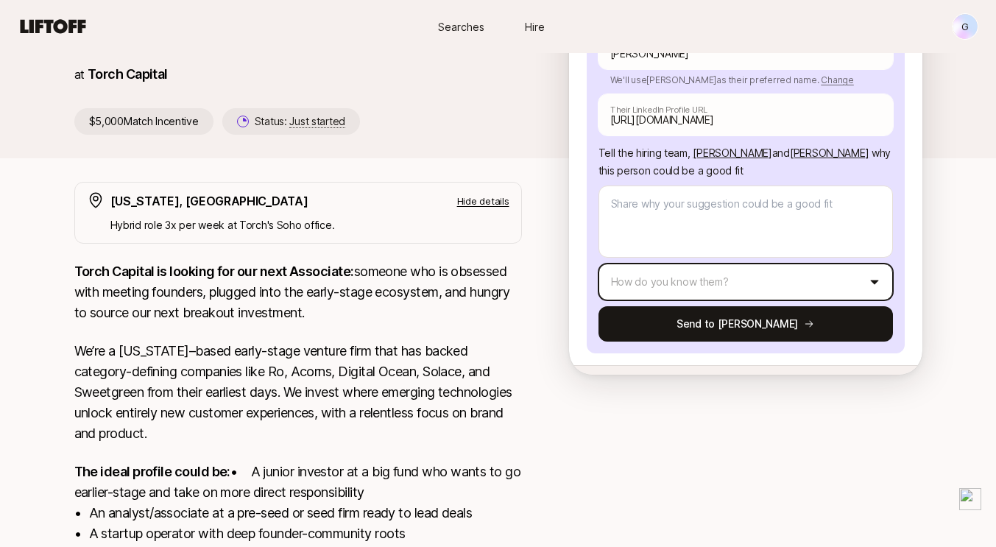
click at [679, 251] on html "New to Liftoff? See how it works G Searches Hire Searches Hire G [PERSON_NAME] …" at bounding box center [498, 116] width 996 height 547
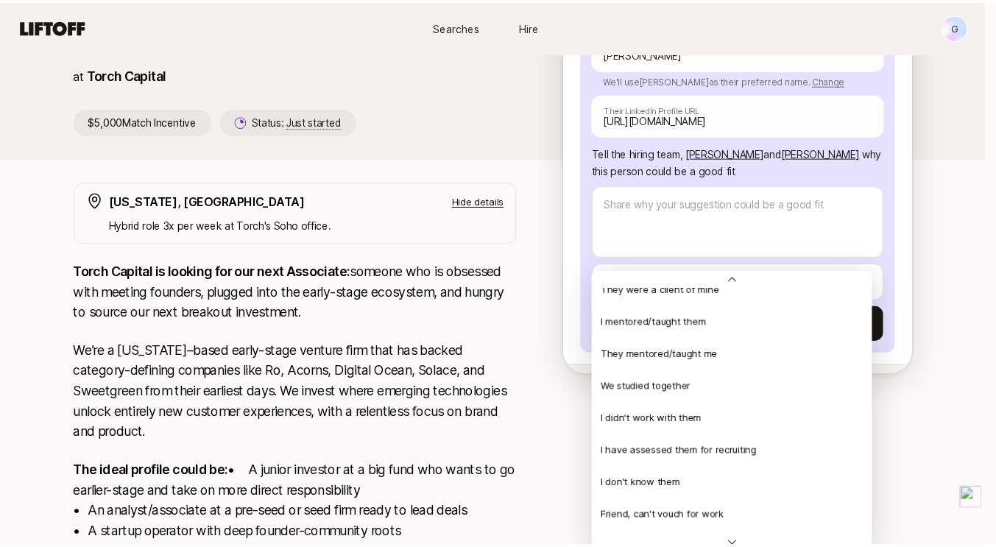
scroll to position [0, 0]
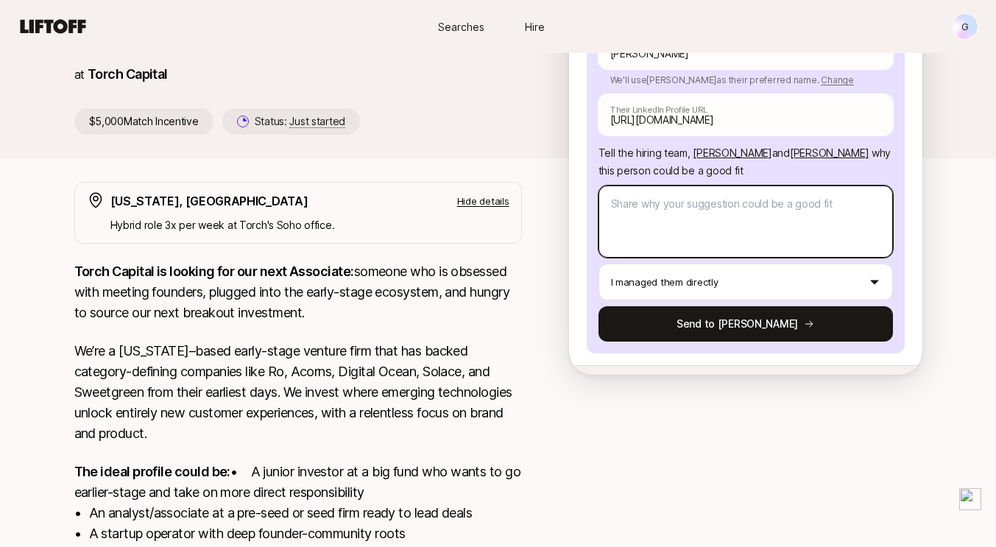
click at [661, 209] on textarea at bounding box center [745, 221] width 294 height 72
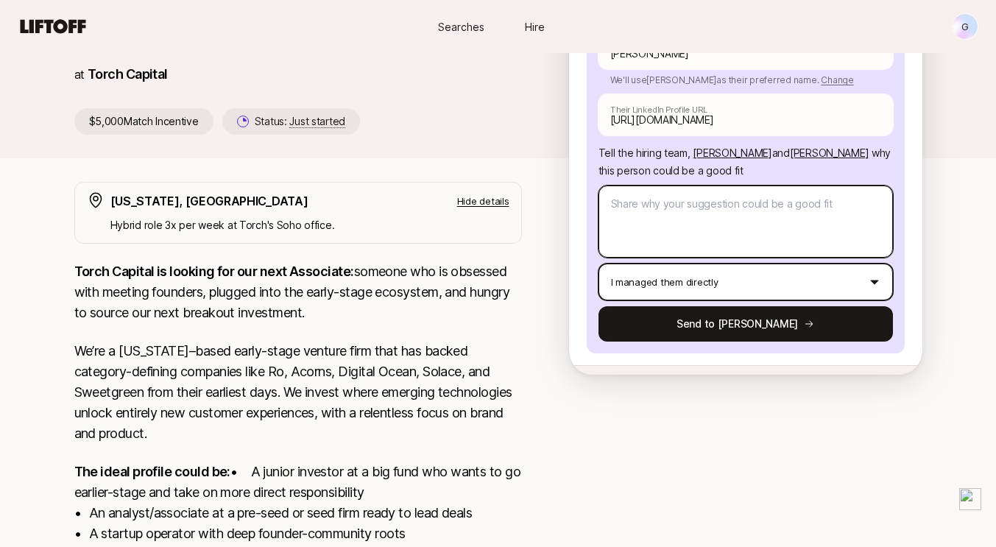
paste textarea "[PERSON_NAME]’s product management experience at LinkedIn, especially leading A…"
type textarea "x"
type textarea "[PERSON_NAME]’s product management experience at LinkedIn, especially leading A…"
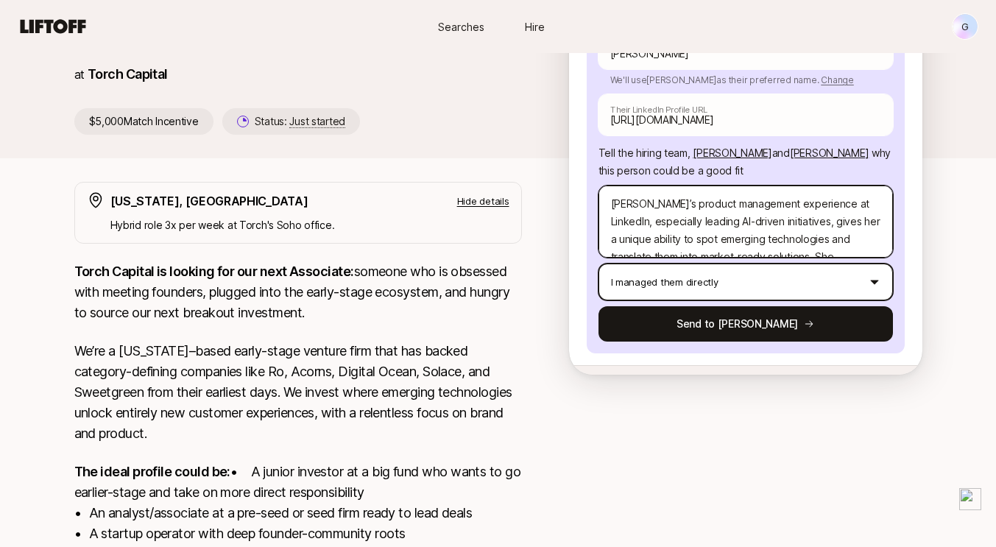
scroll to position [356, 0]
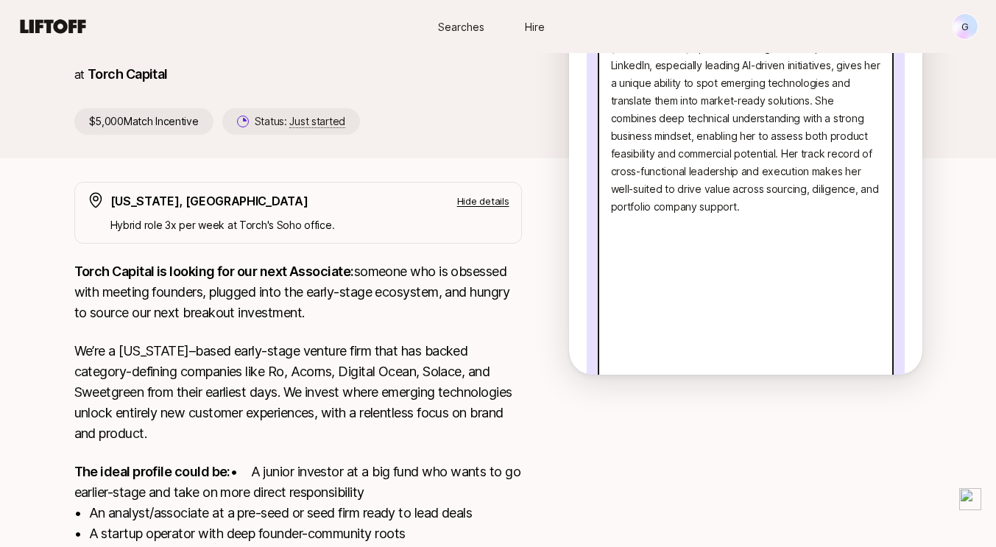
click at [670, 193] on textarea "[PERSON_NAME]’s product management experience at LinkedIn, especially leading A…" at bounding box center [745, 224] width 294 height 390
type textarea "x"
type textarea "[PERSON_NAME]’s product management experience at LinkedIn, especially leading A…"
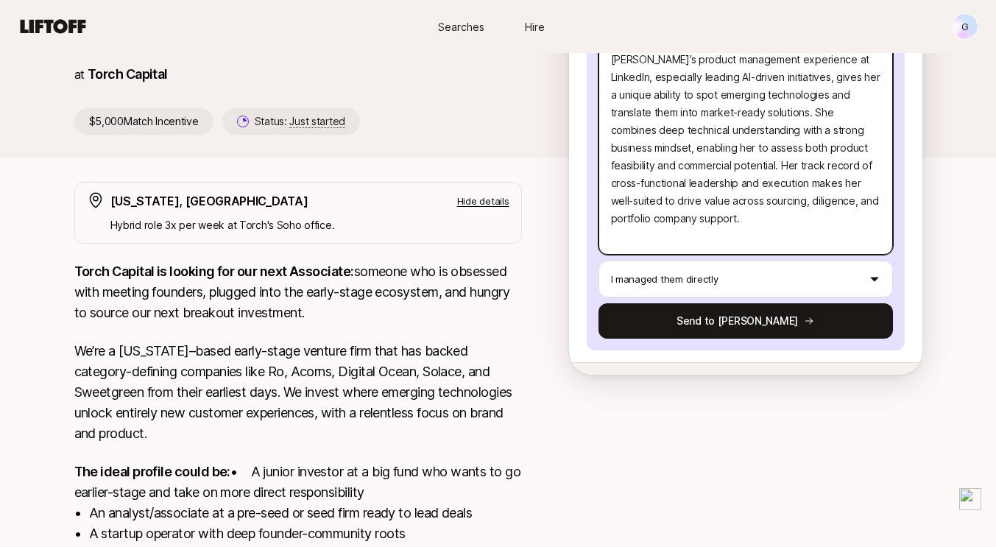
type textarea "x"
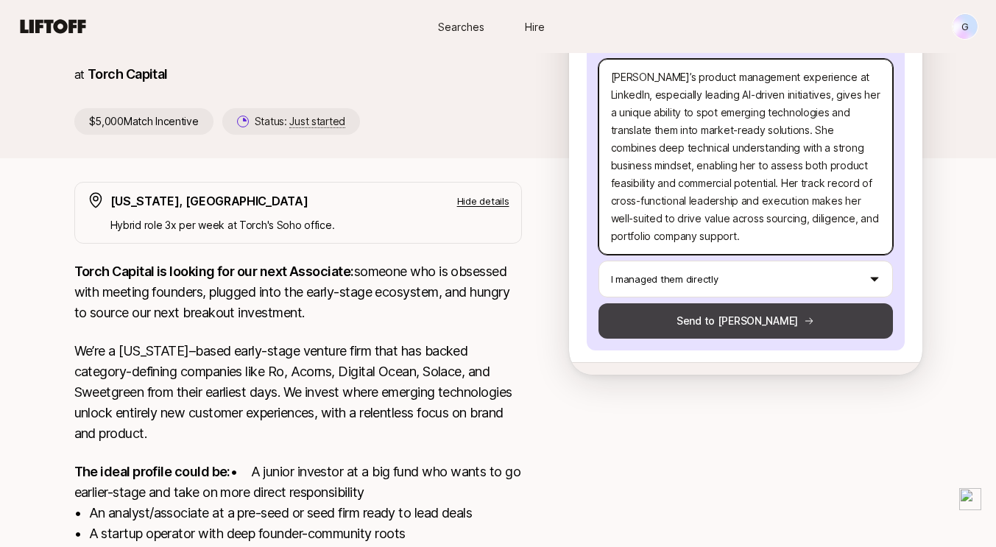
type textarea "[PERSON_NAME]’s product management experience at LinkedIn, especially leading A…"
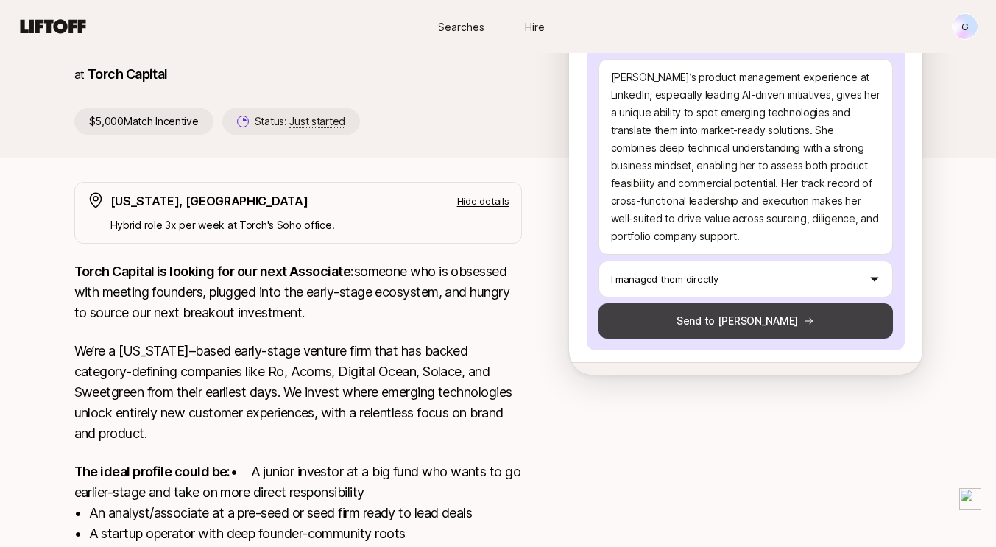
click at [698, 303] on button "Send to [PERSON_NAME]" at bounding box center [745, 320] width 294 height 35
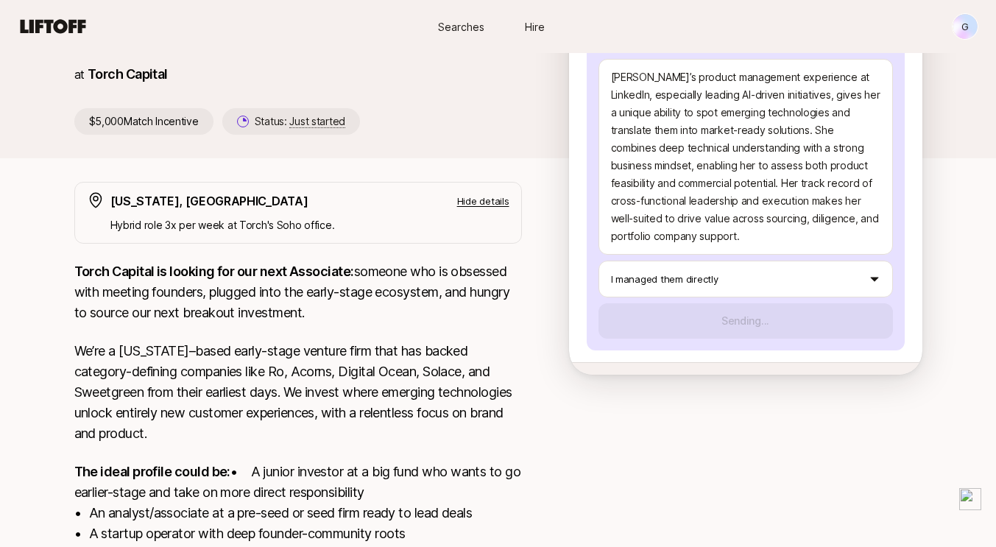
scroll to position [208, 0]
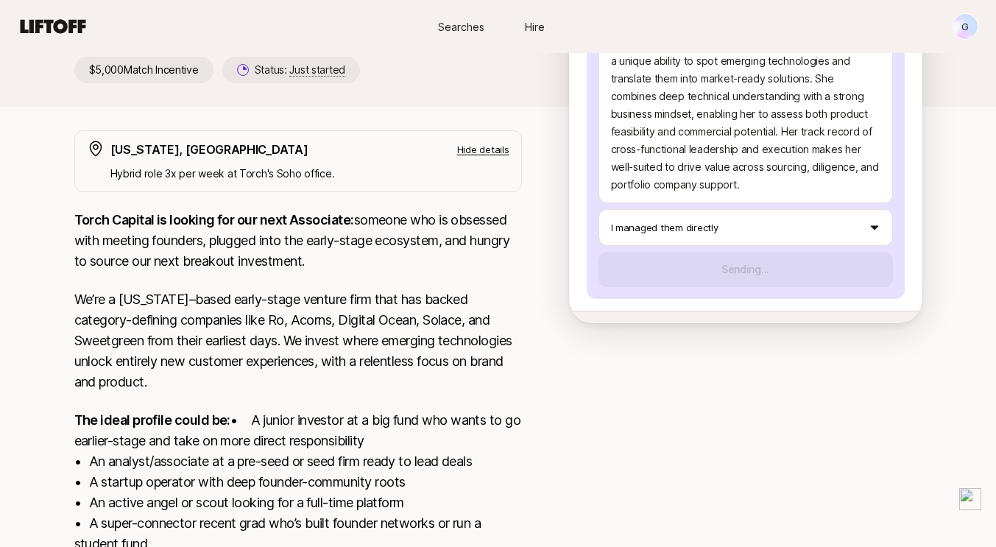
type textarea "x"
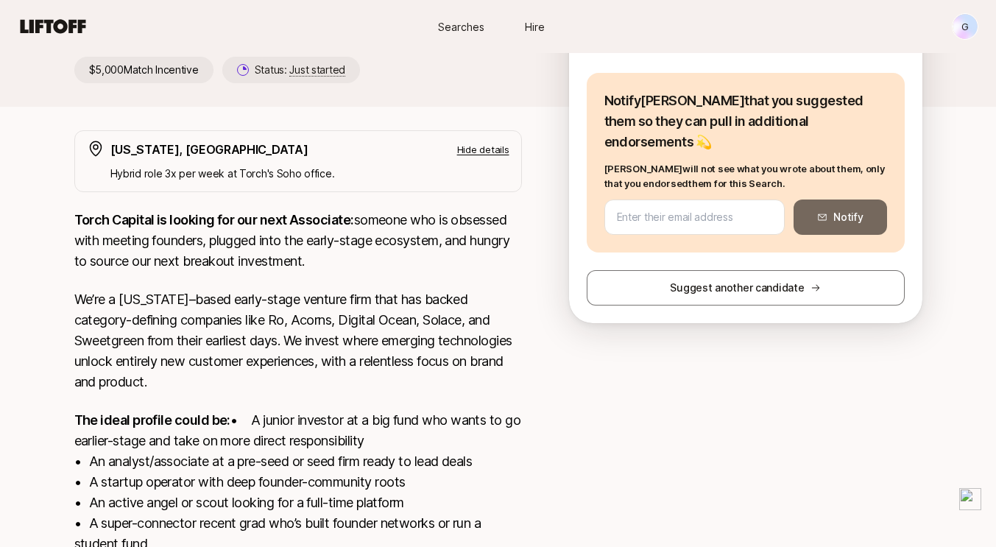
scroll to position [125, 0]
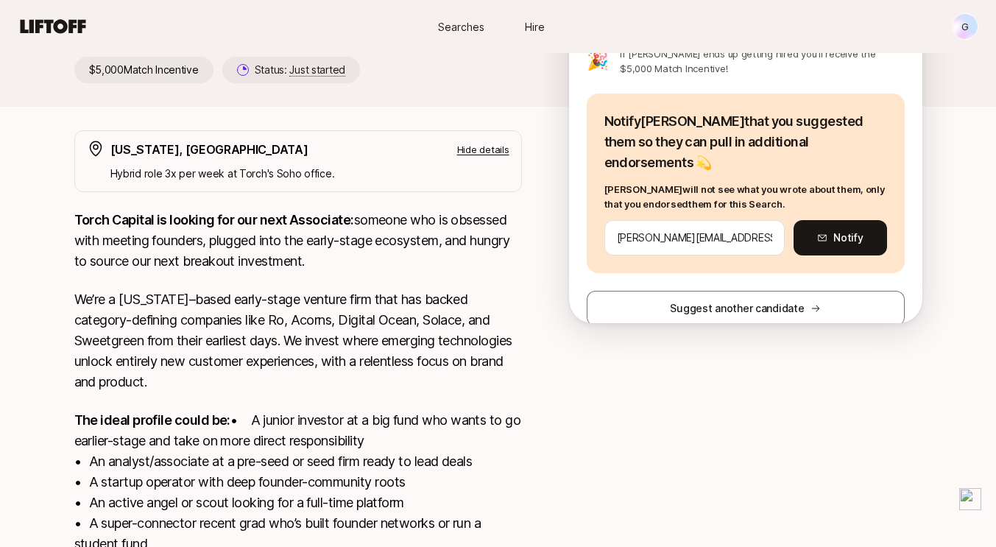
type input "[PERSON_NAME][EMAIL_ADDRESS][DOMAIN_NAME]"
click at [825, 220] on button "Notify" at bounding box center [839, 237] width 93 height 35
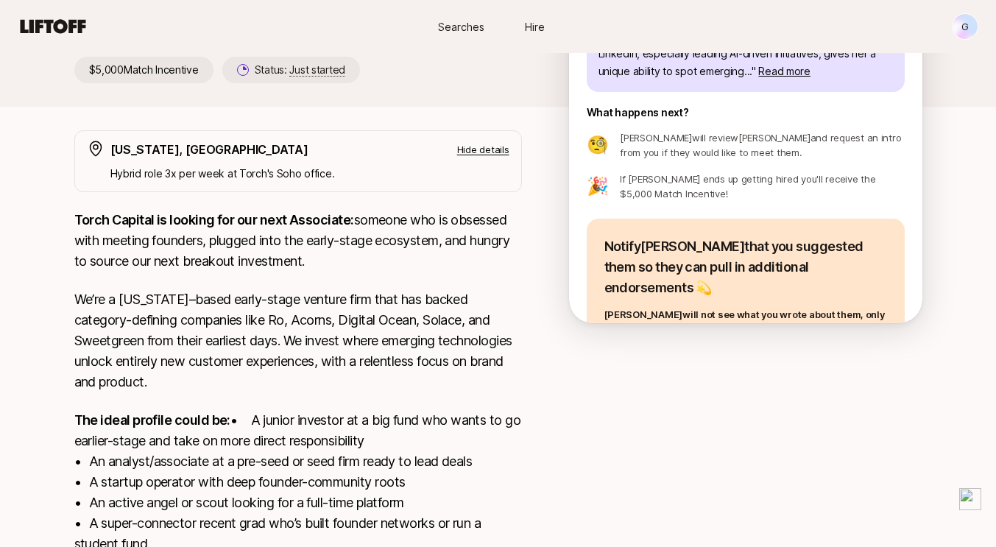
scroll to position [0, 0]
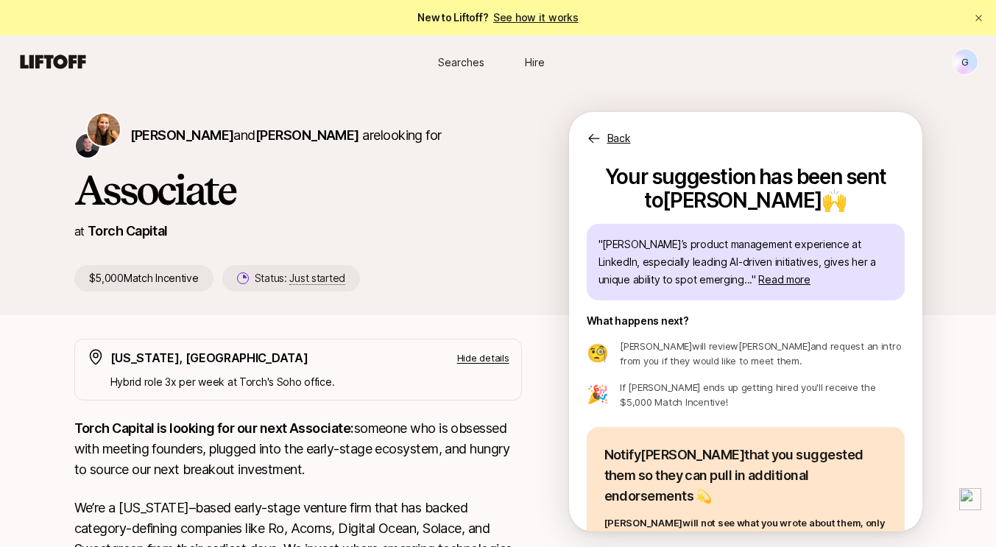
click at [625, 132] on p "Back" at bounding box center [619, 139] width 24 height 18
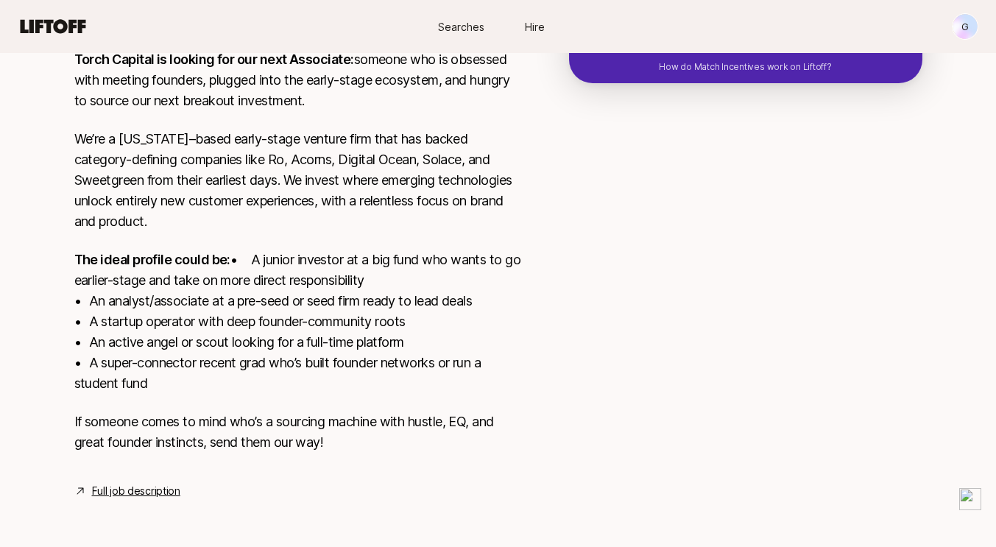
scroll to position [386, 0]
